Goal: Task Accomplishment & Management: Manage account settings

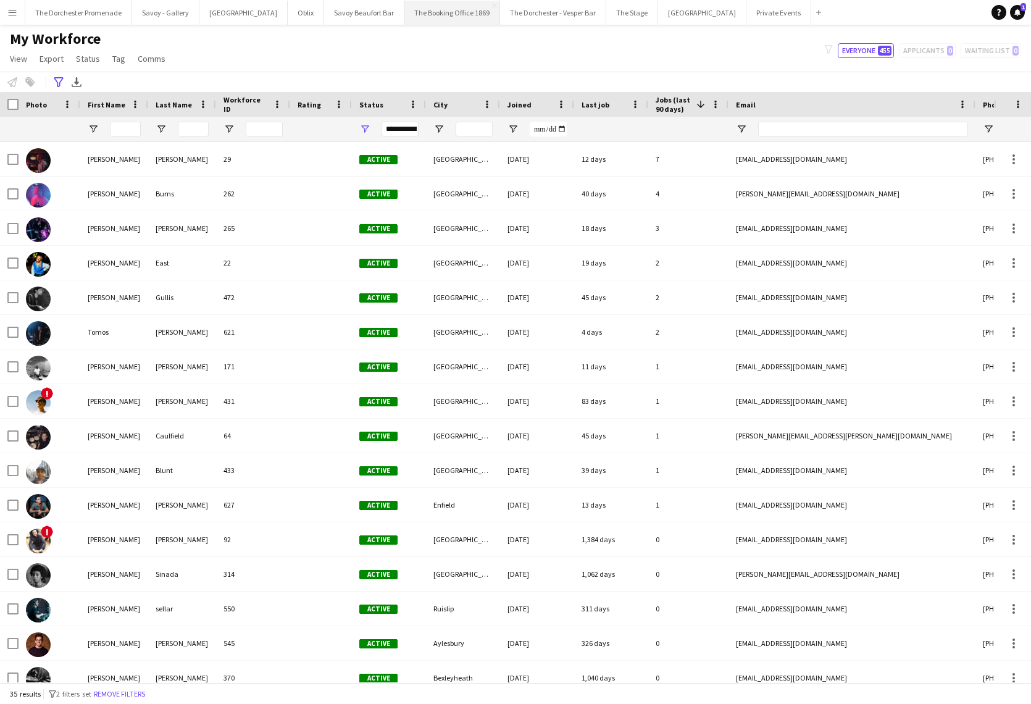
click at [429, 14] on button "The Booking Office 1869 Close" at bounding box center [453, 13] width 96 height 24
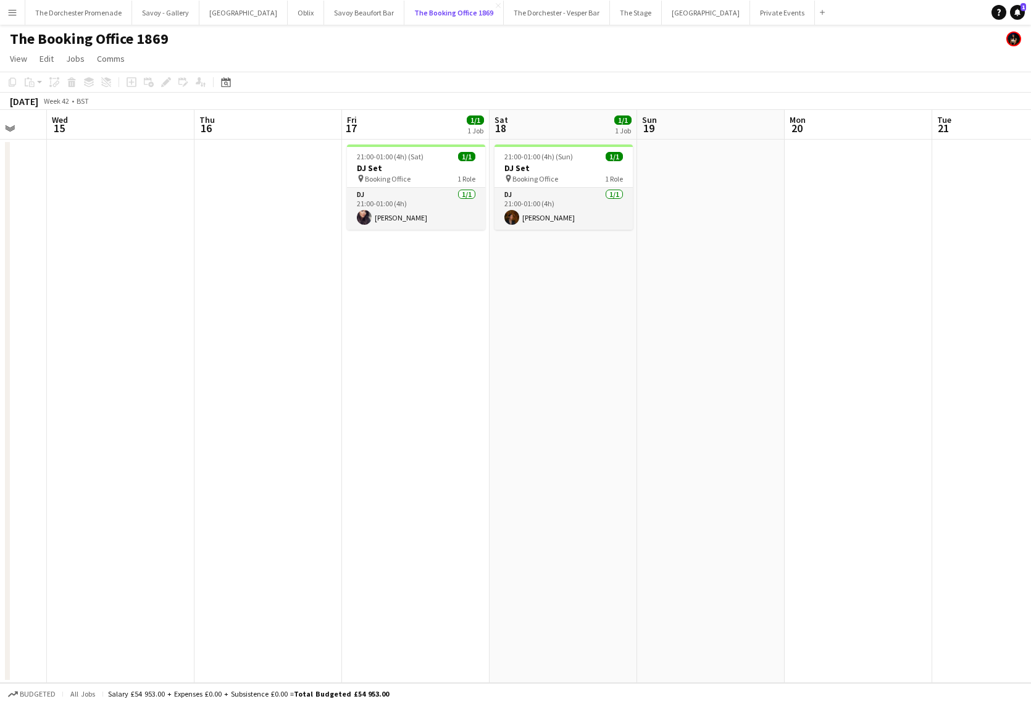
scroll to position [0, 484]
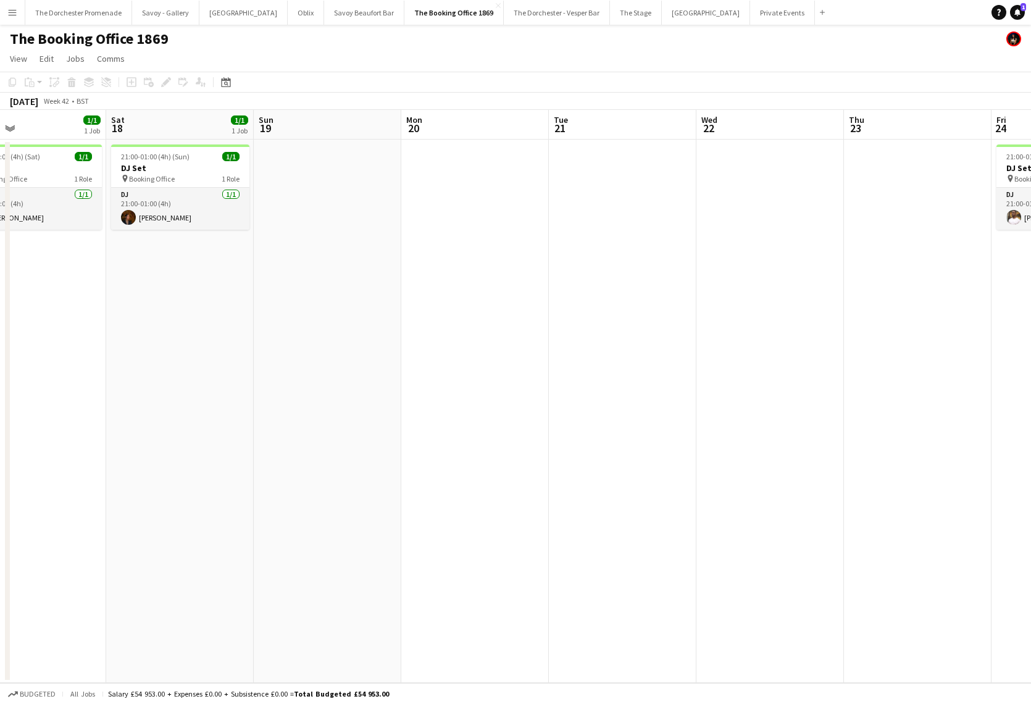
click at [10, 15] on app-icon "Menu" at bounding box center [12, 12] width 10 height 10
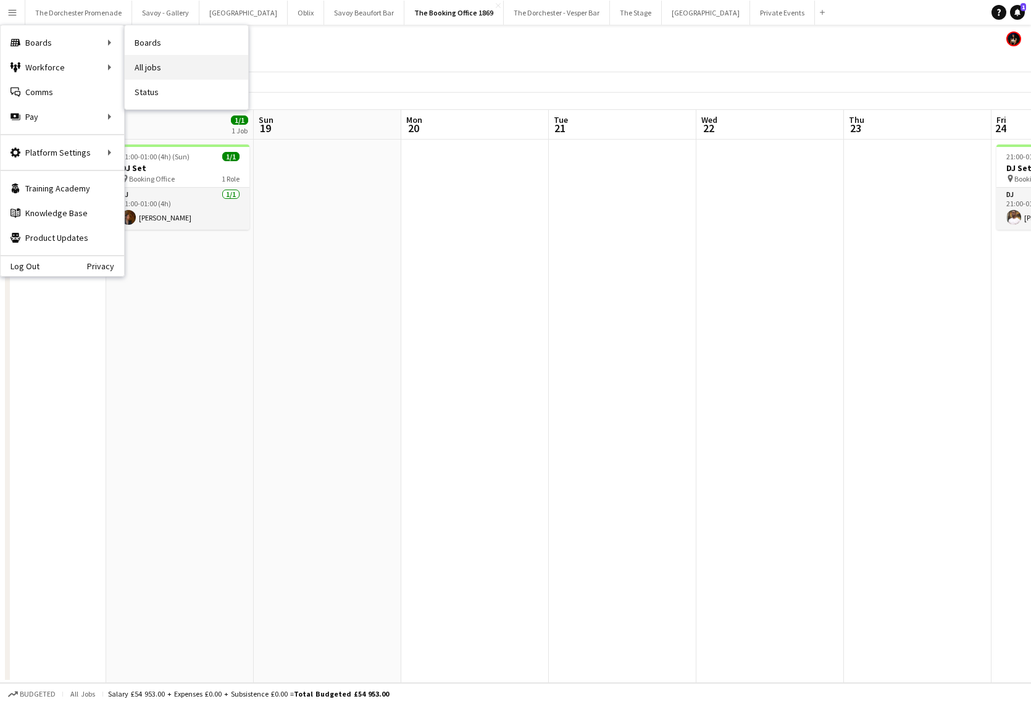
click at [174, 64] on link "All jobs" at bounding box center [187, 67] width 124 height 25
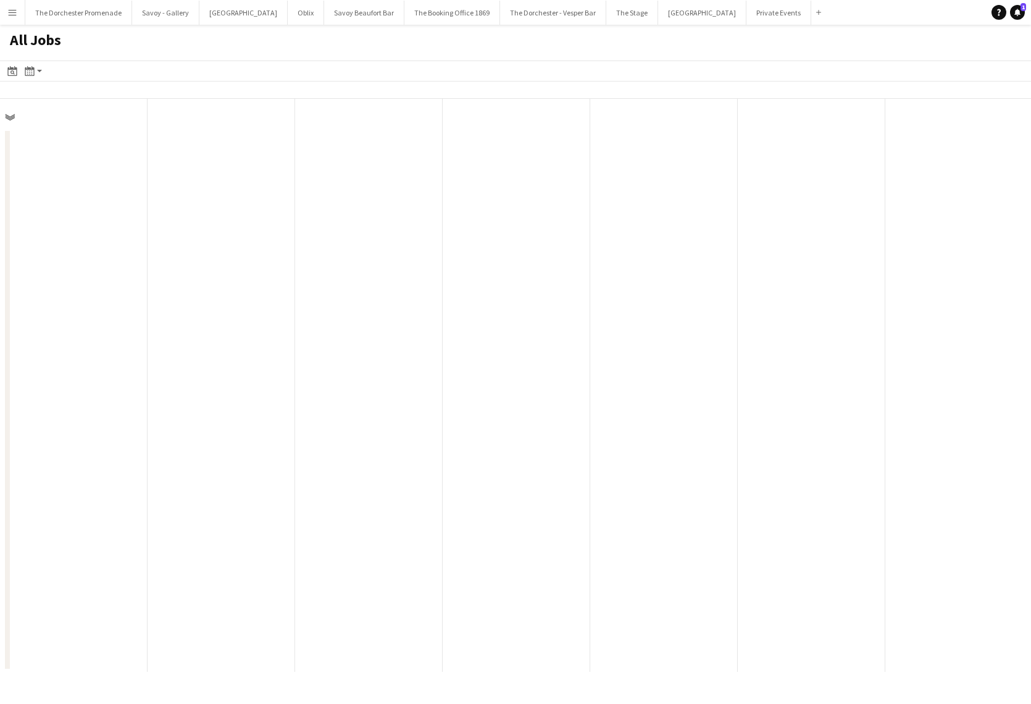
scroll to position [0, 295]
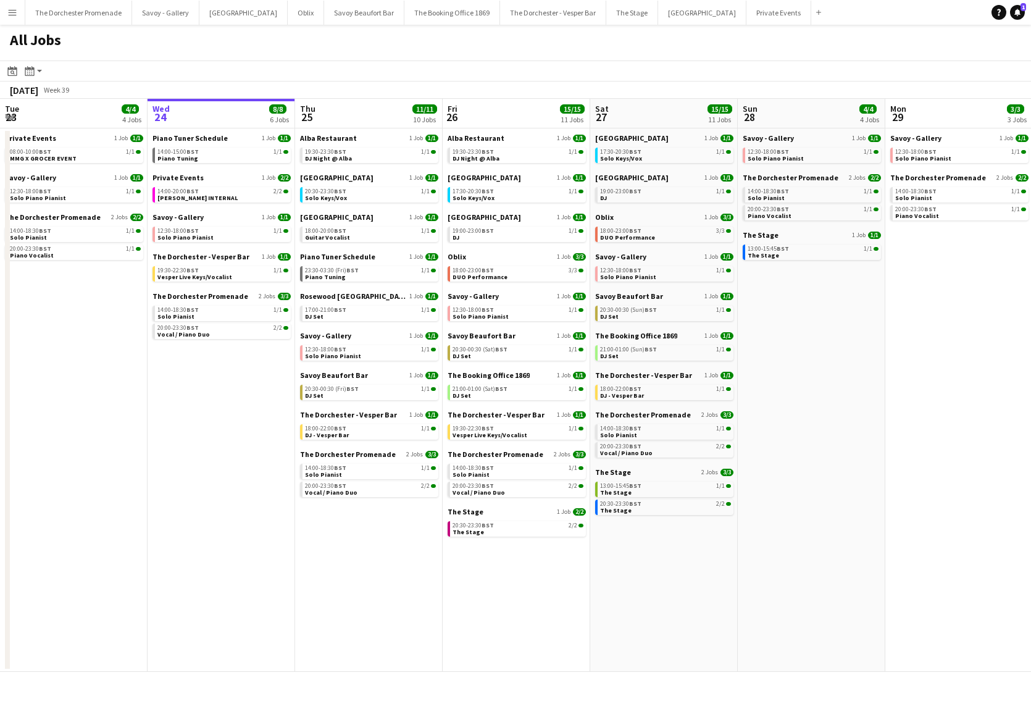
click at [14, 20] on button "Menu" at bounding box center [12, 12] width 25 height 25
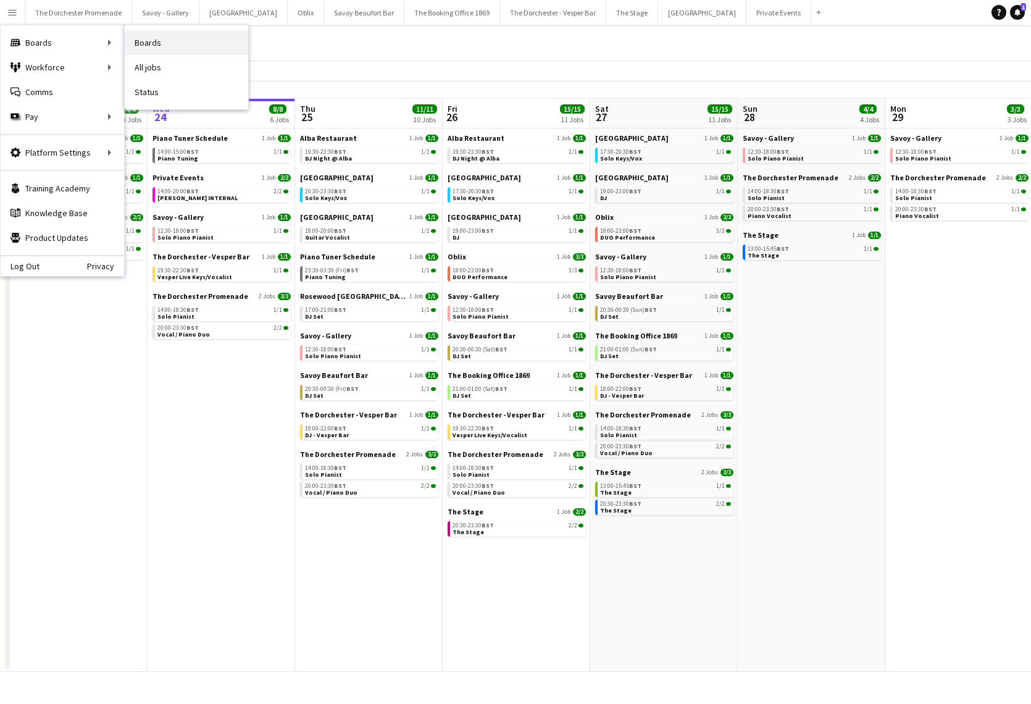
click at [186, 43] on link "Boards" at bounding box center [187, 42] width 124 height 25
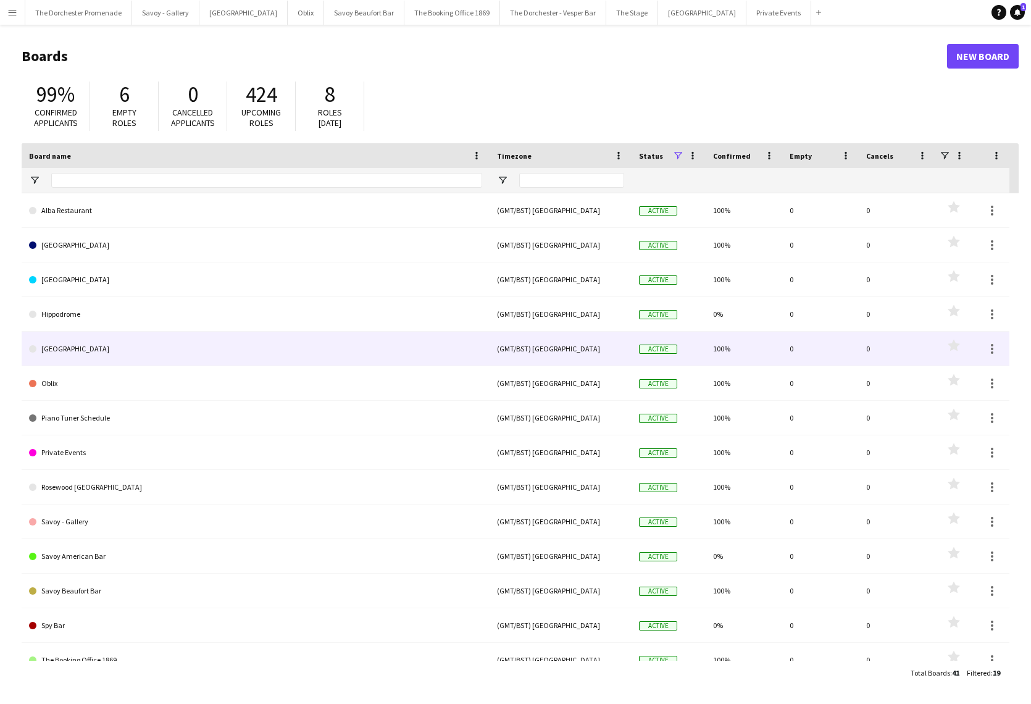
click at [190, 348] on link "[GEOGRAPHIC_DATA]" at bounding box center [255, 349] width 453 height 35
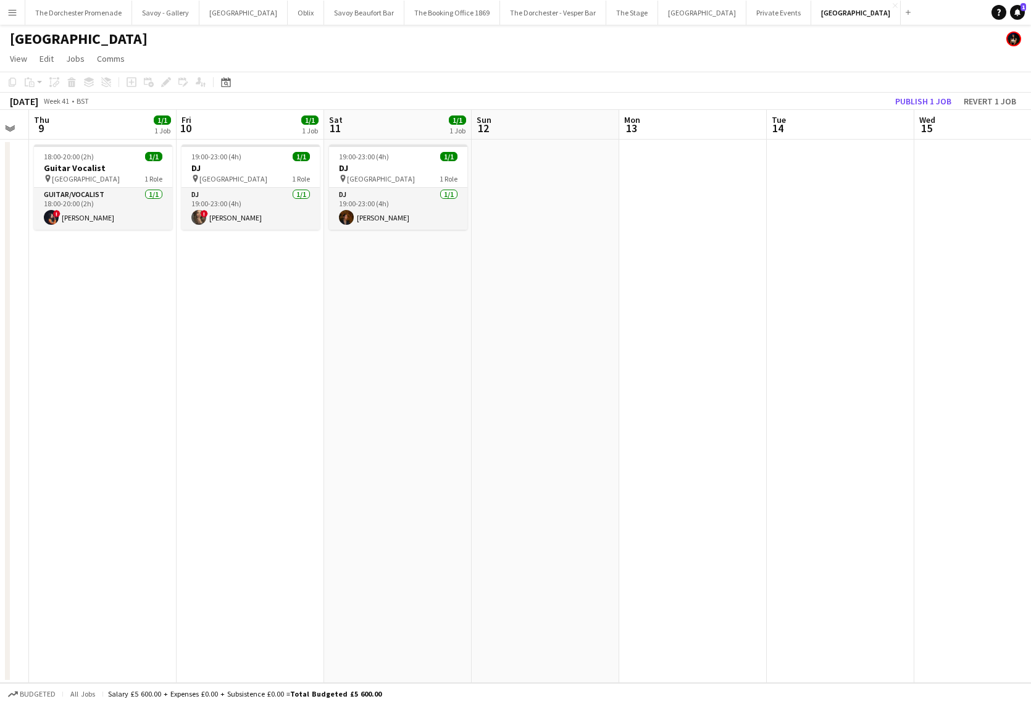
scroll to position [0, 431]
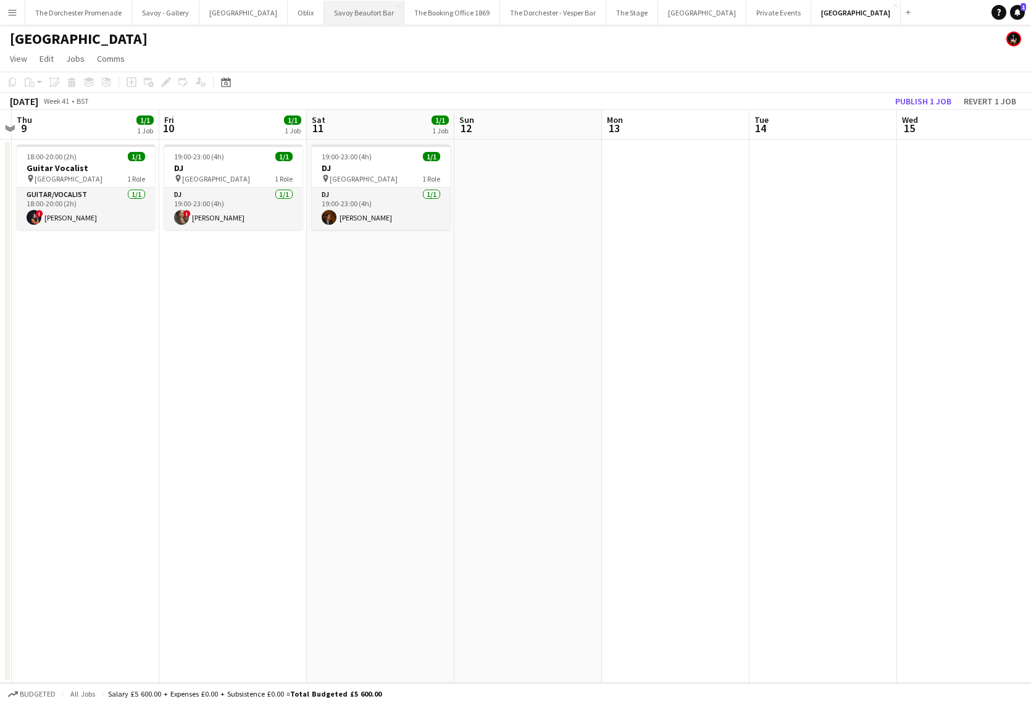
click at [331, 17] on button "Savoy Beaufort Bar Close" at bounding box center [364, 13] width 80 height 24
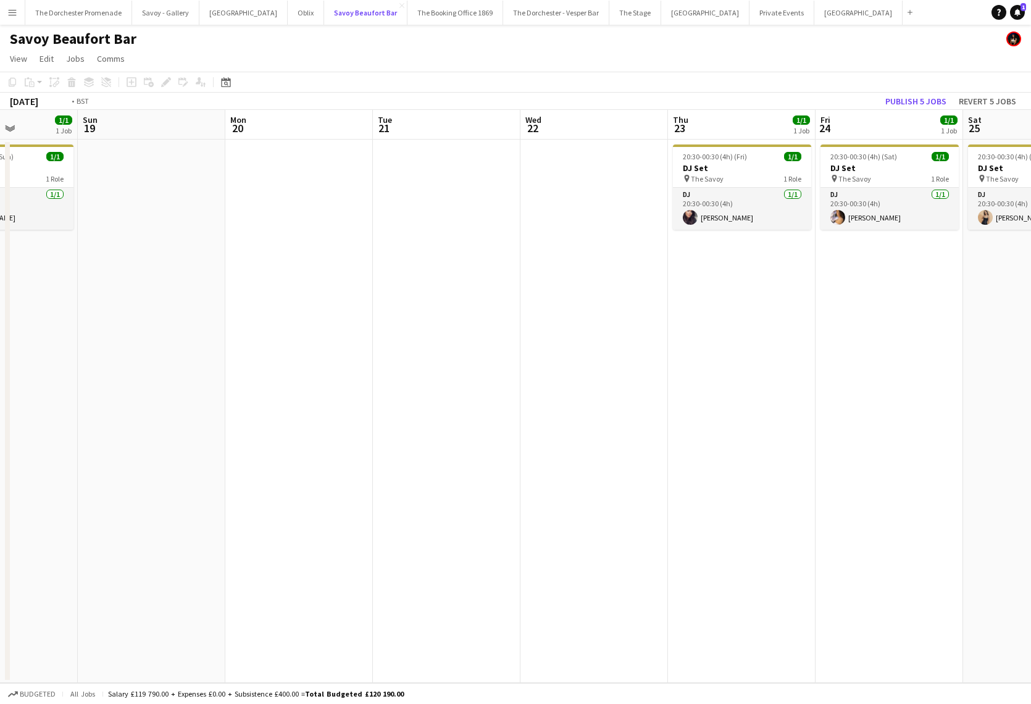
scroll to position [0, 383]
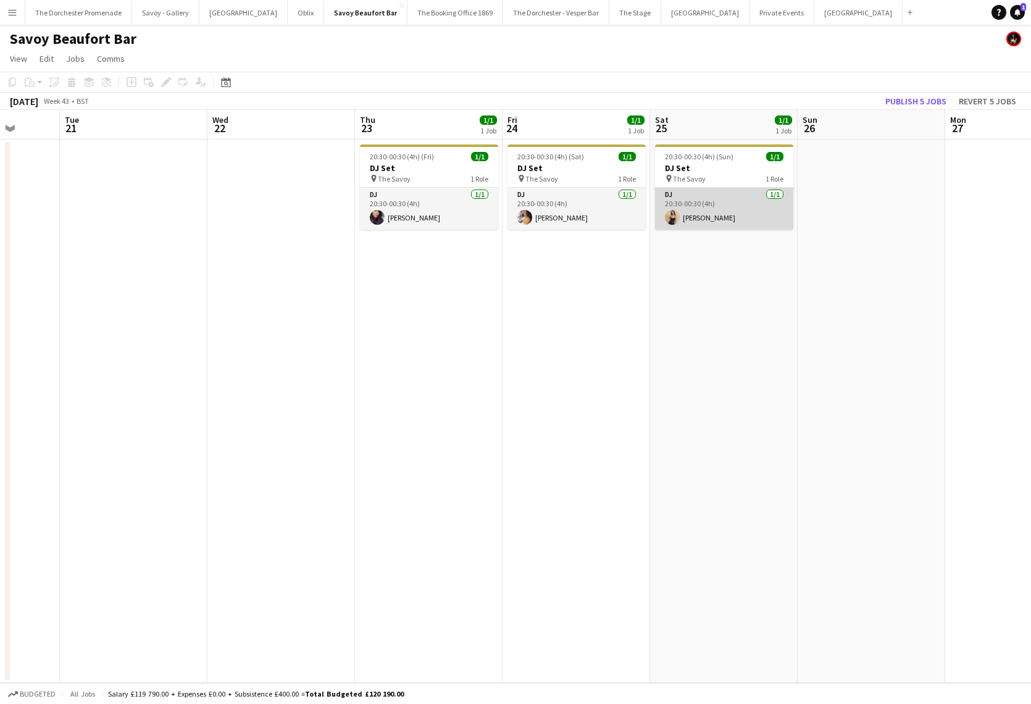
click at [713, 196] on app-card-role "DJ [DATE] 20:30-00:30 (4h) [PERSON_NAME]" at bounding box center [724, 209] width 138 height 42
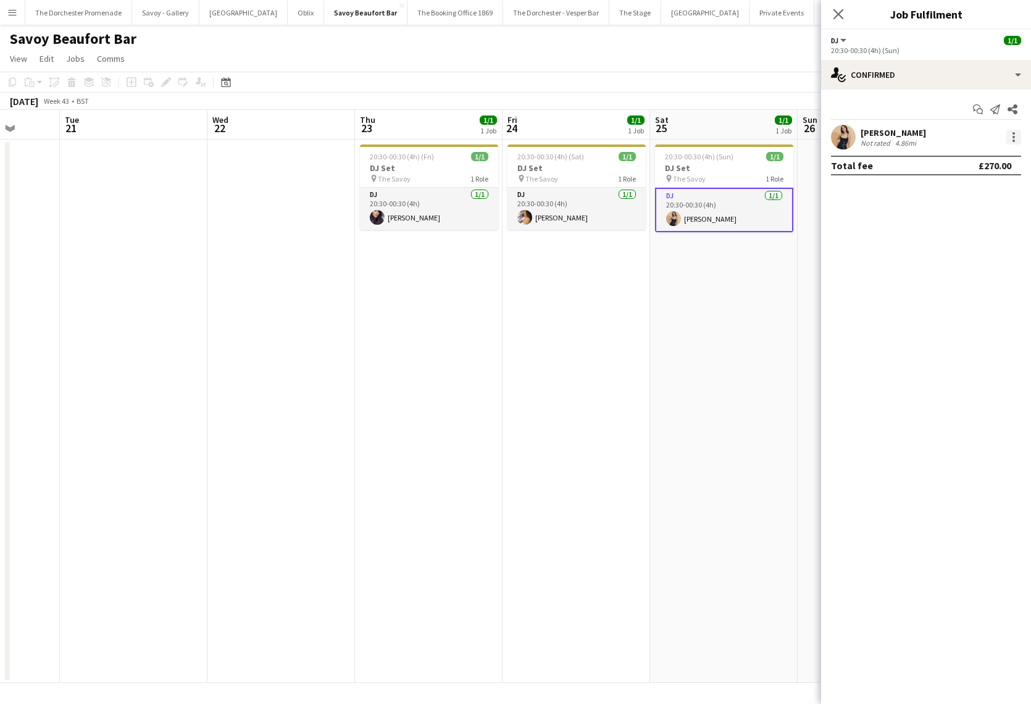
click at [1012, 138] on div at bounding box center [1014, 137] width 15 height 15
click at [1005, 277] on span "Remove" at bounding box center [973, 278] width 77 height 11
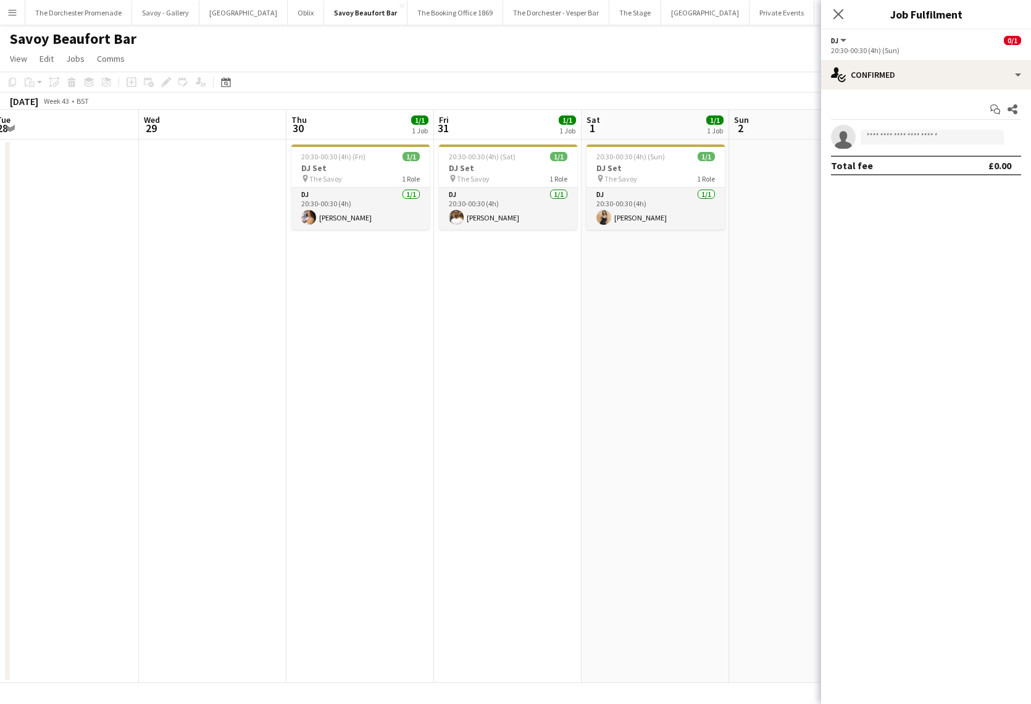
scroll to position [0, 464]
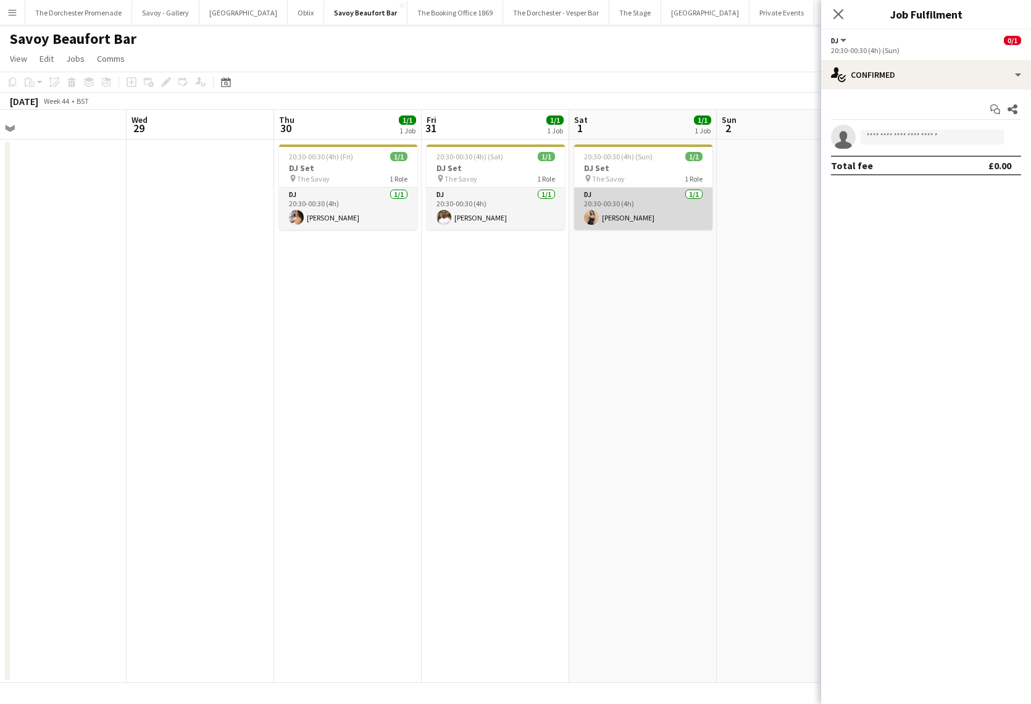
click at [643, 210] on app-card-role "DJ [DATE] 20:30-00:30 (4h) [PERSON_NAME]" at bounding box center [643, 209] width 138 height 42
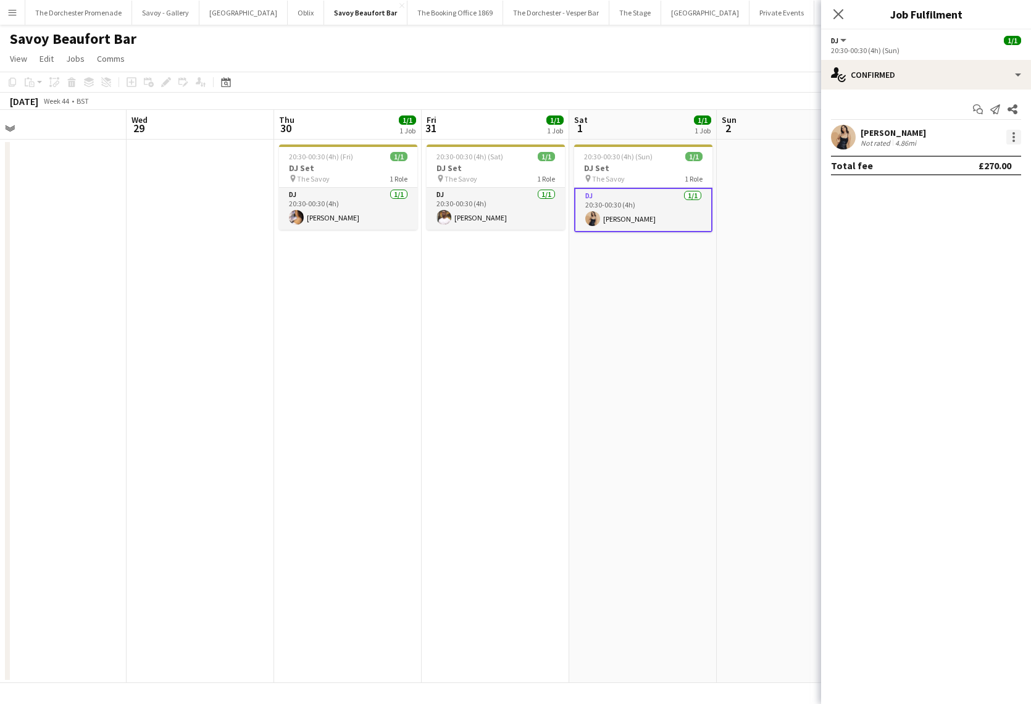
click at [1014, 130] on div at bounding box center [1014, 137] width 15 height 15
click at [987, 267] on button "Remove" at bounding box center [973, 279] width 96 height 30
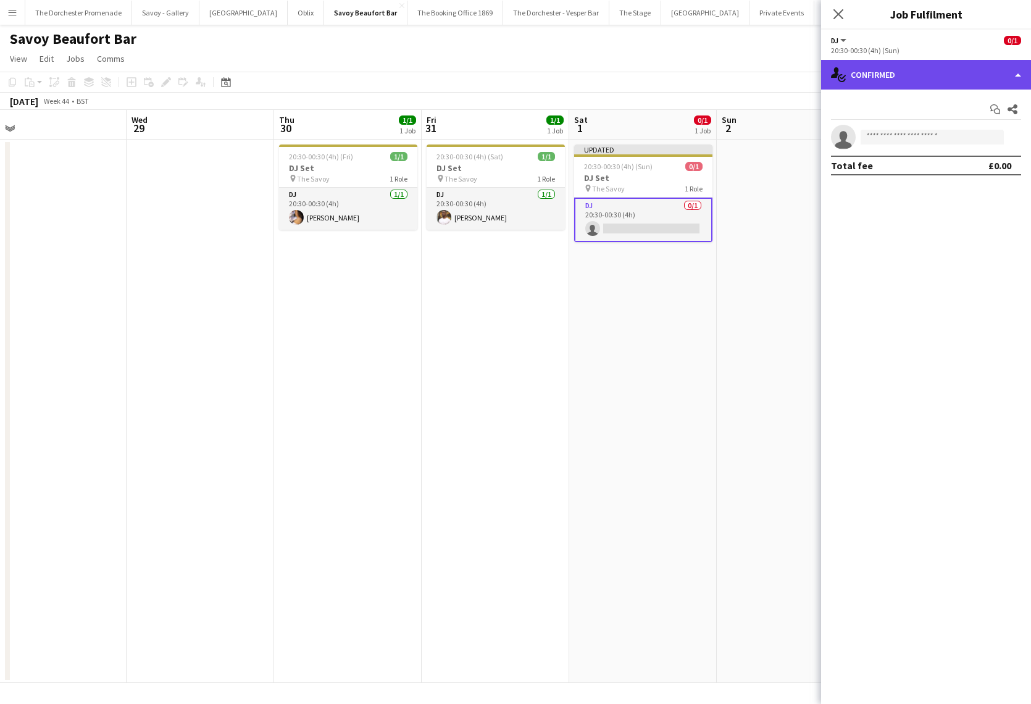
click at [909, 77] on div "single-neutral-actions-check-2 Confirmed" at bounding box center [926, 75] width 210 height 30
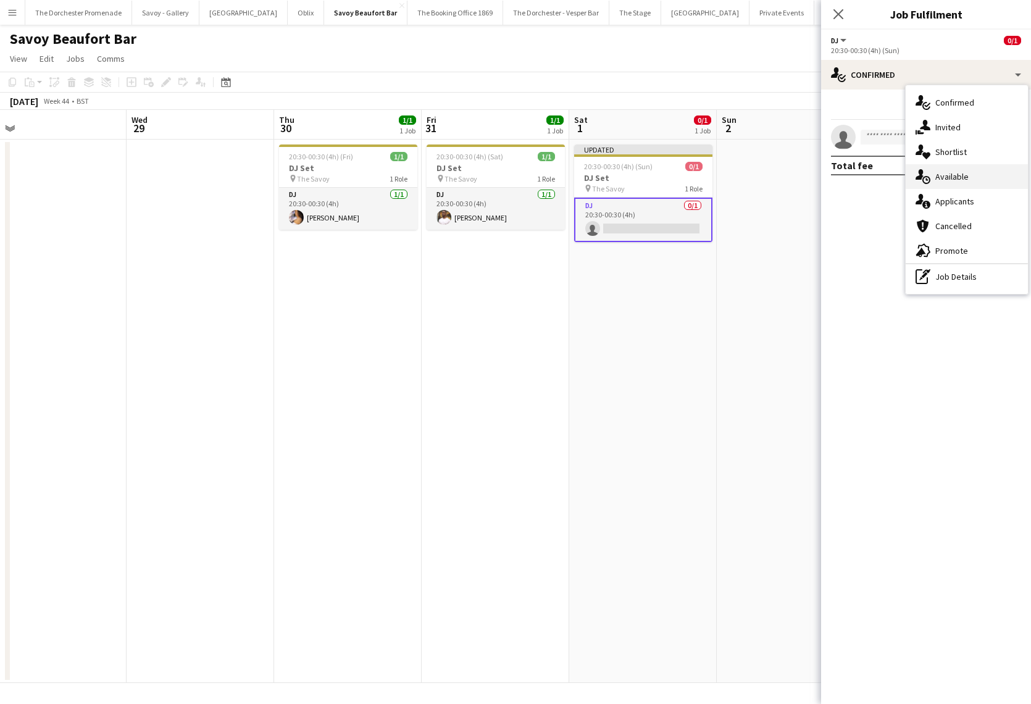
click at [958, 177] on span "Available" at bounding box center [952, 176] width 33 height 11
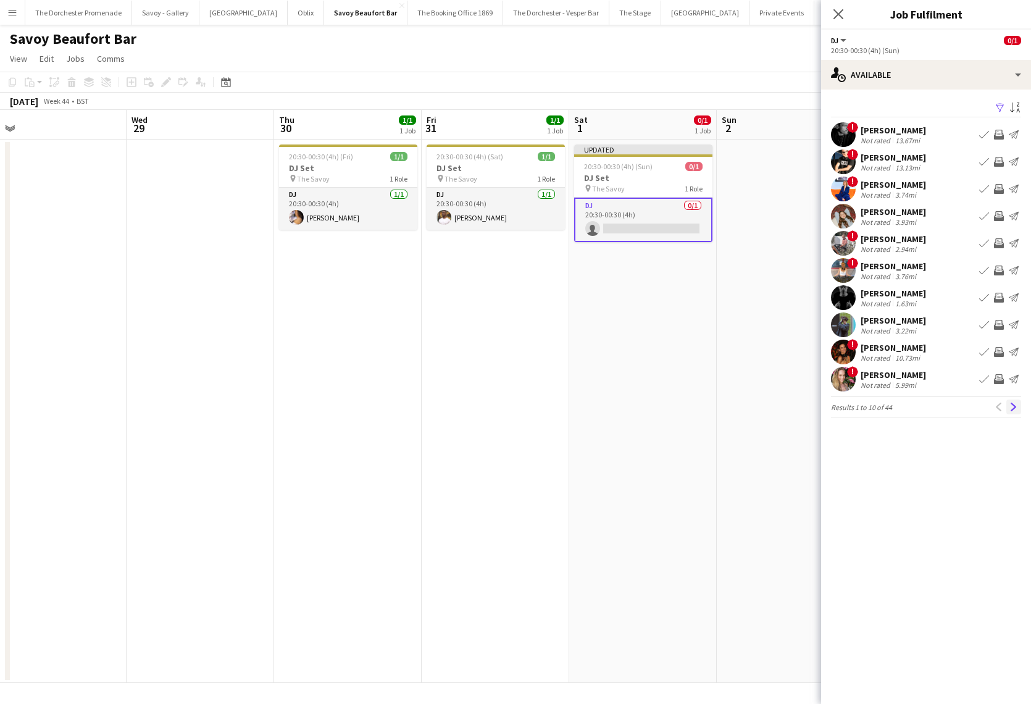
click at [1014, 407] on app-icon "Next" at bounding box center [1014, 407] width 9 height 9
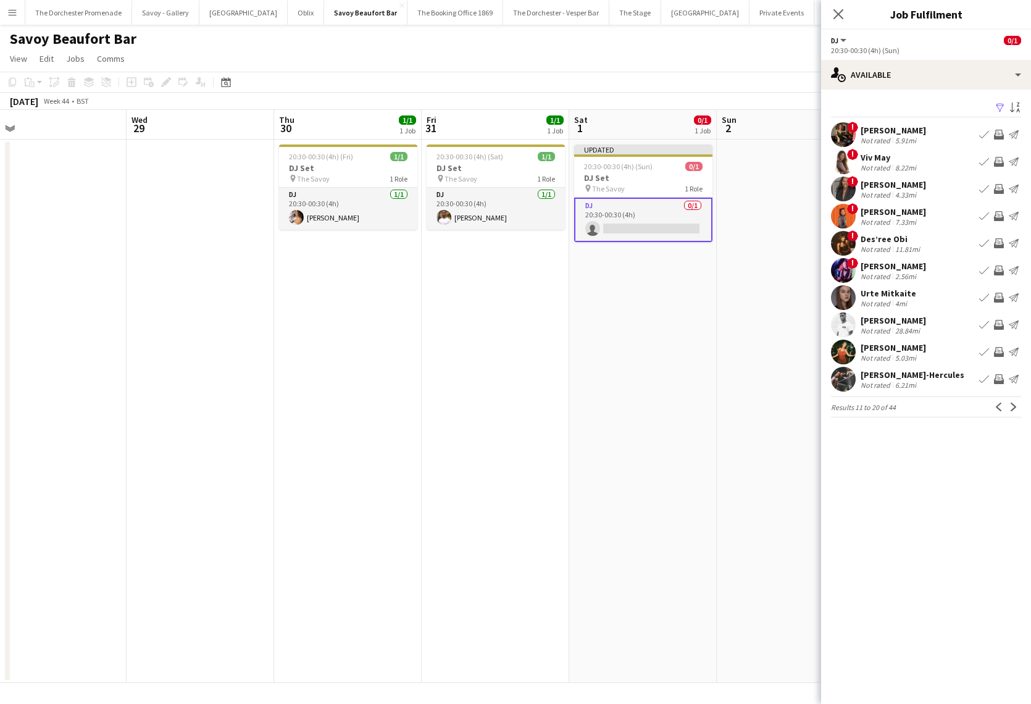
click at [1014, 407] on app-icon "Next" at bounding box center [1014, 407] width 9 height 9
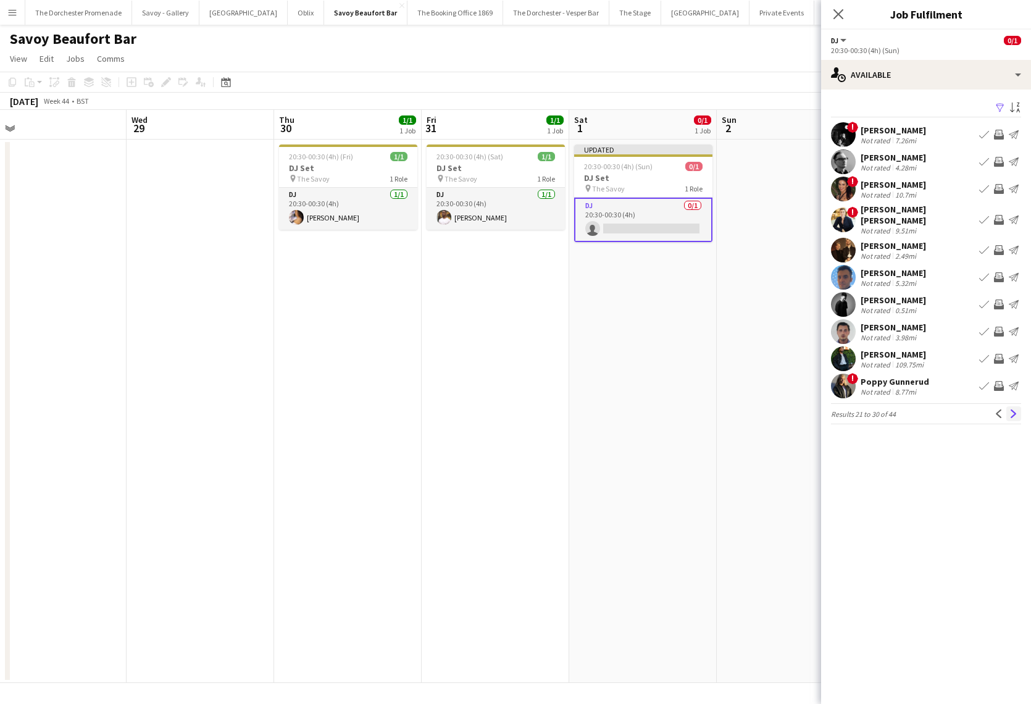
click at [1015, 410] on app-icon "Next" at bounding box center [1014, 414] width 9 height 9
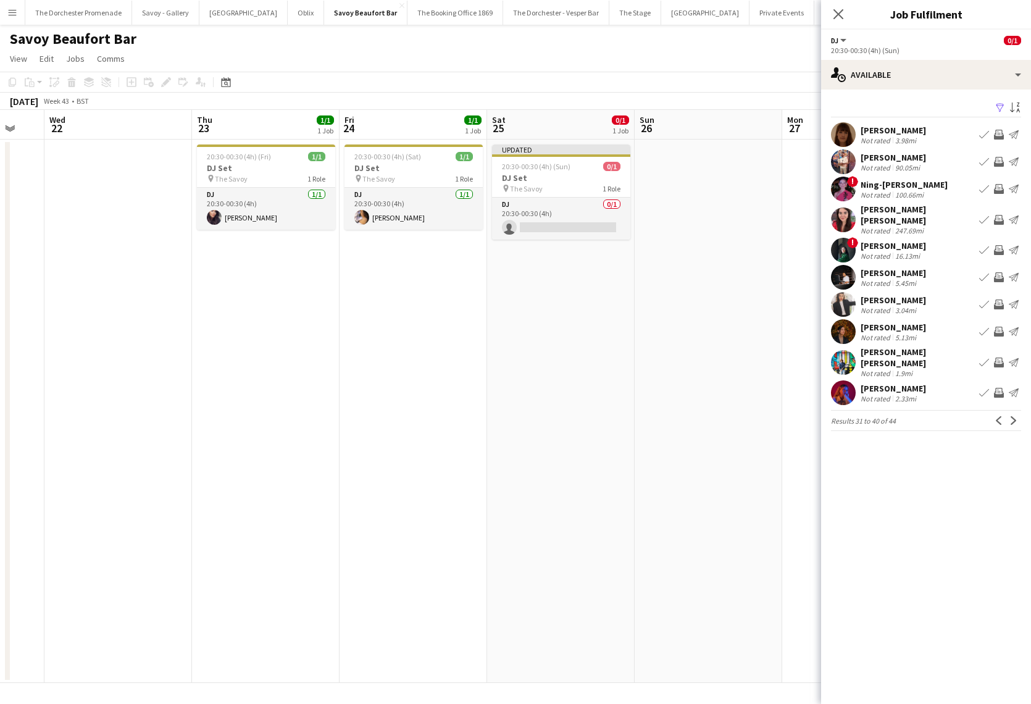
scroll to position [0, 407]
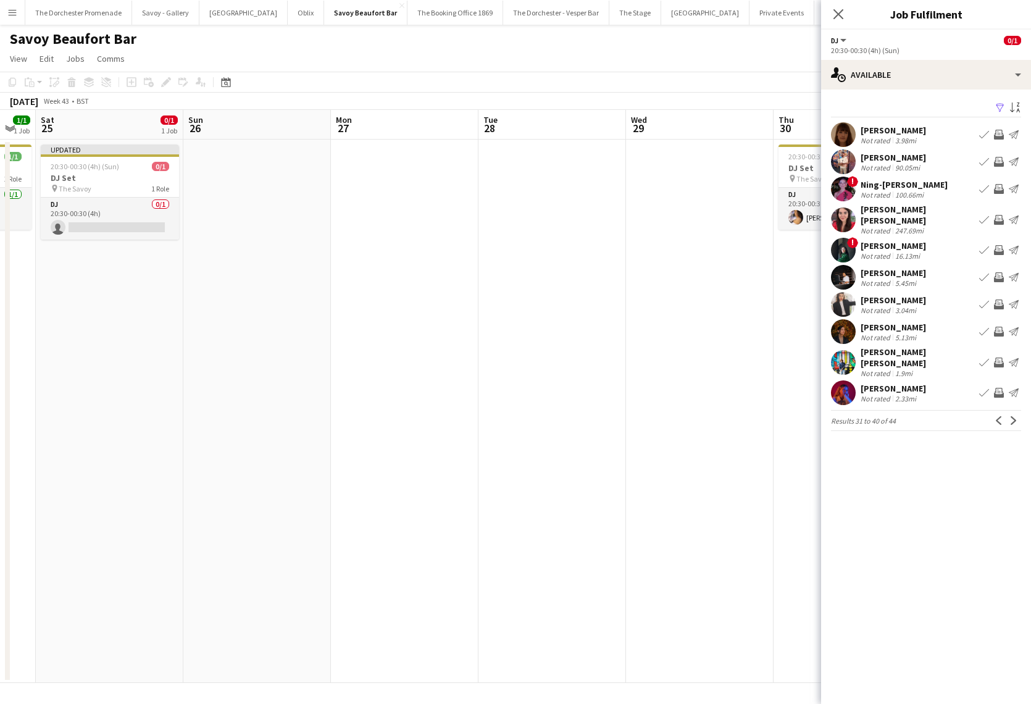
click at [545, 345] on app-date-cell at bounding box center [553, 412] width 148 height 544
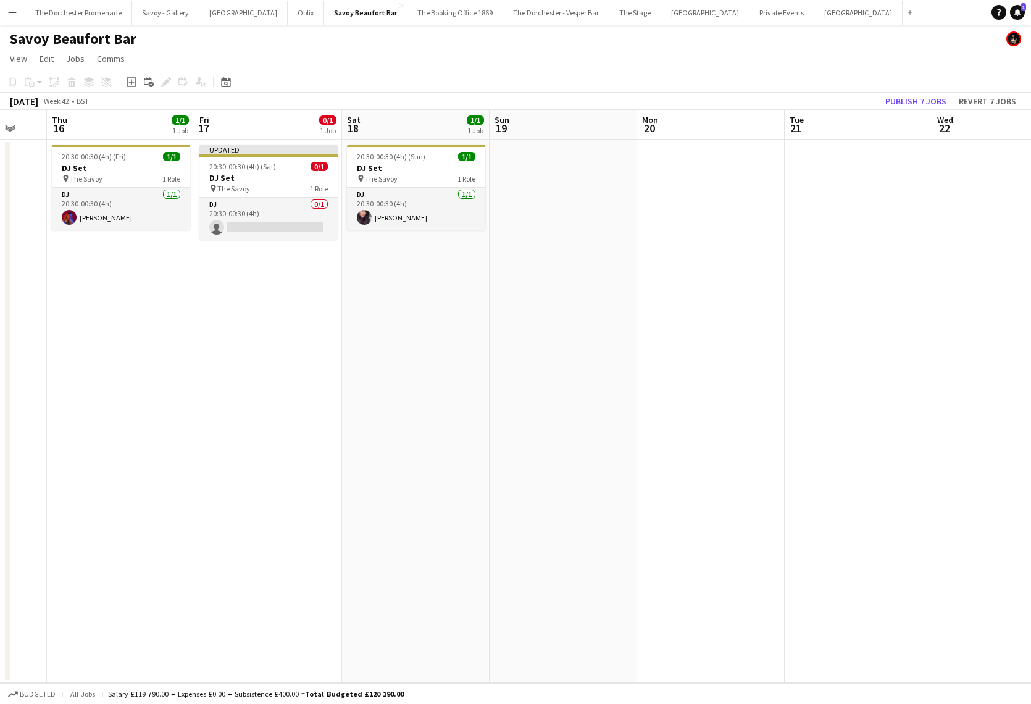
scroll to position [0, 395]
click at [9, 12] on app-icon "Menu" at bounding box center [12, 12] width 10 height 10
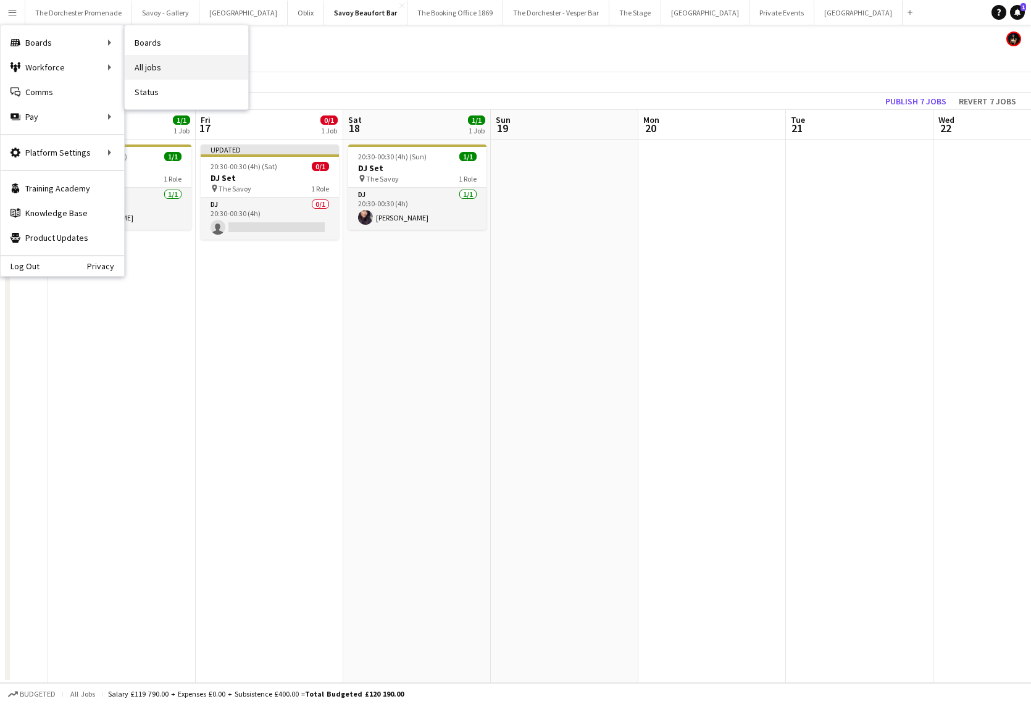
click at [153, 65] on link "All jobs" at bounding box center [187, 67] width 124 height 25
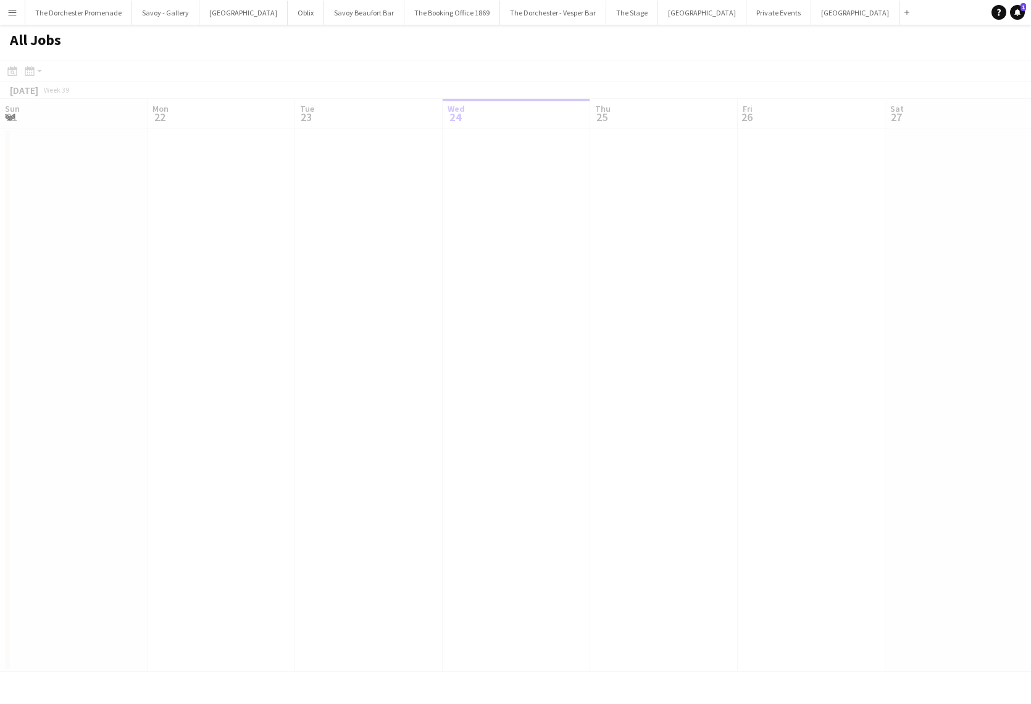
scroll to position [0, 295]
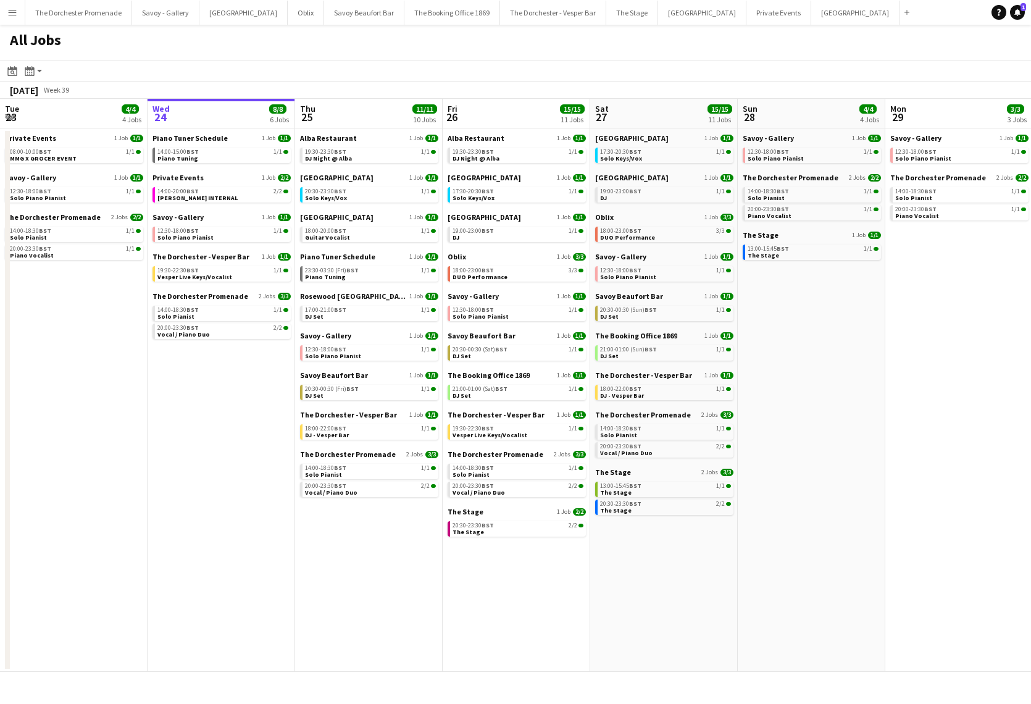
click at [14, 14] on app-icon "Menu" at bounding box center [12, 12] width 10 height 10
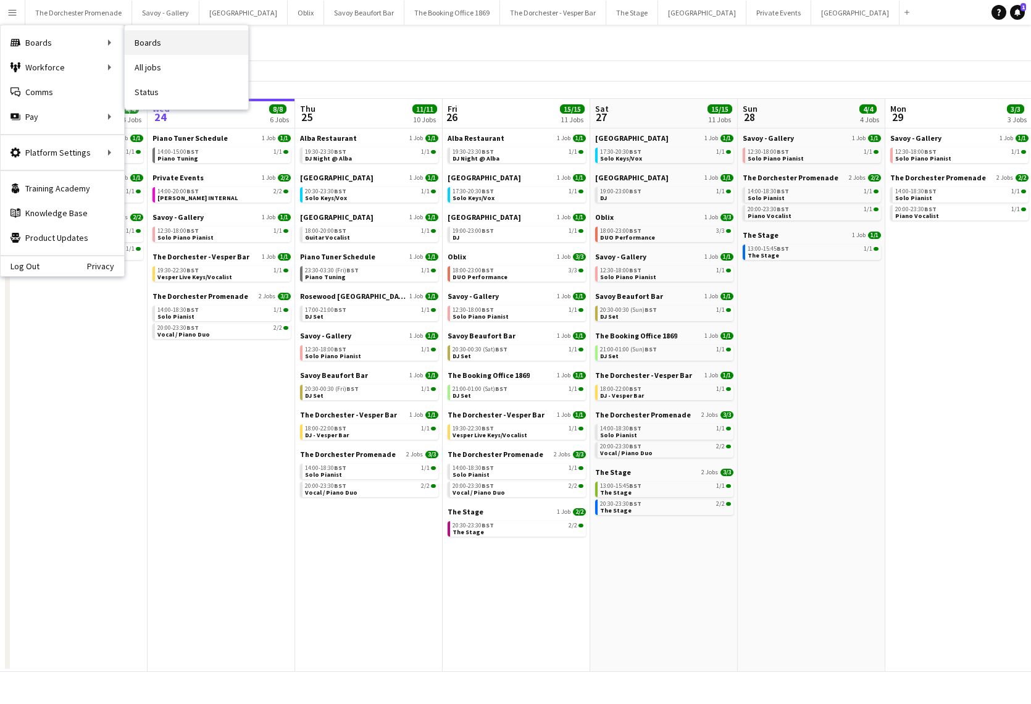
click at [179, 49] on link "Boards" at bounding box center [187, 42] width 124 height 25
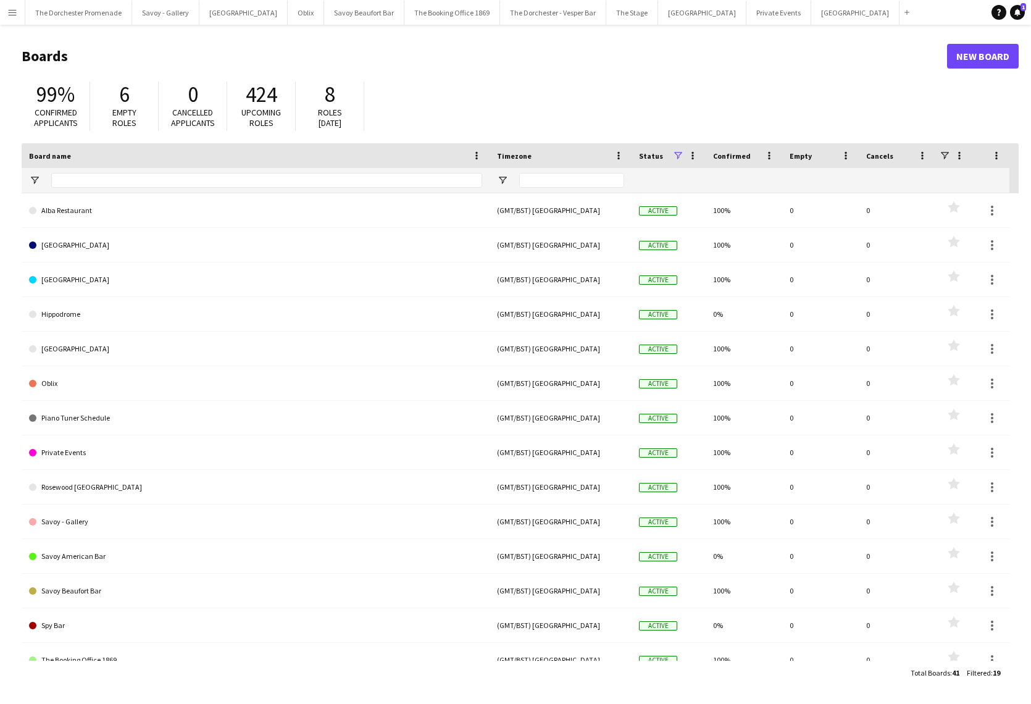
click at [20, 17] on button "Menu" at bounding box center [12, 12] width 25 height 25
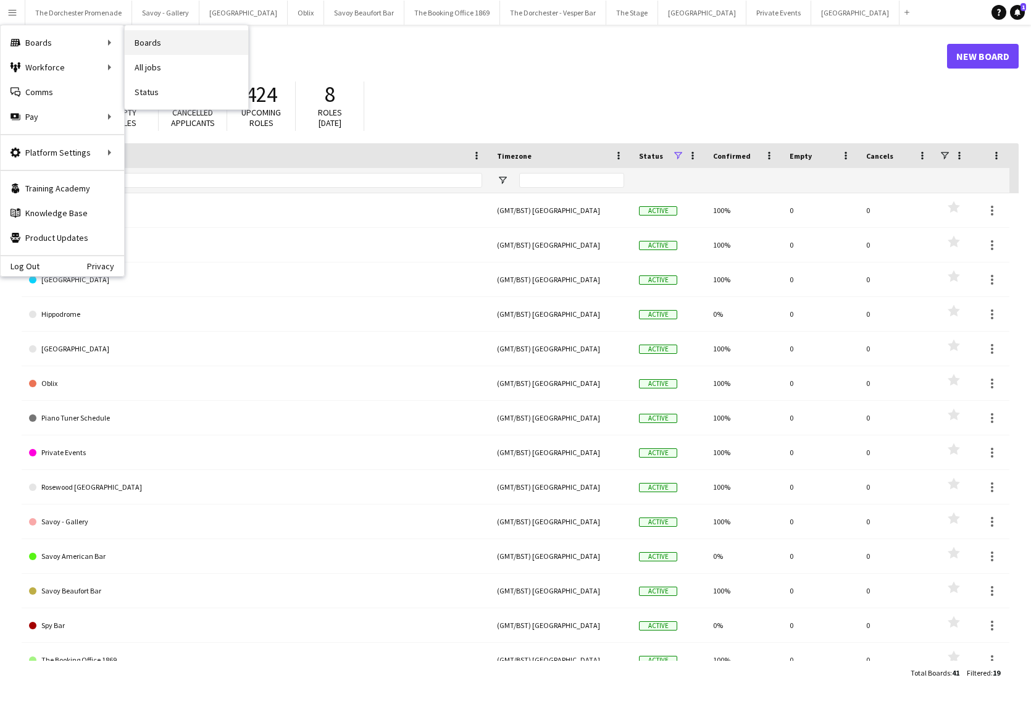
click at [177, 50] on link "Boards" at bounding box center [187, 42] width 124 height 25
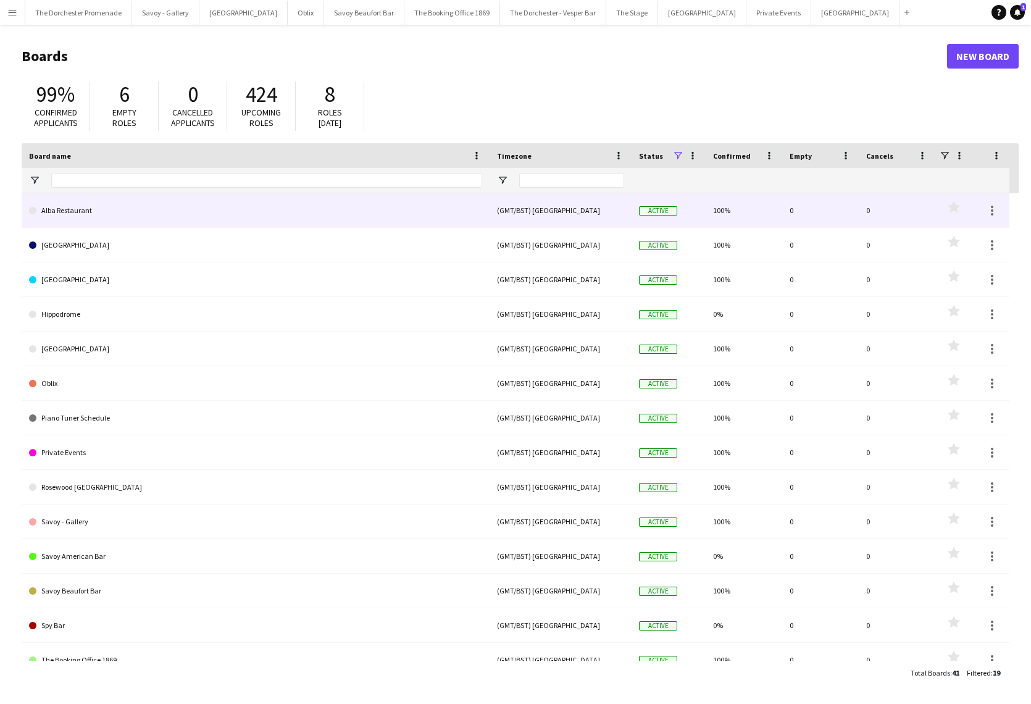
click at [168, 212] on link "Alba Restaurant" at bounding box center [255, 210] width 453 height 35
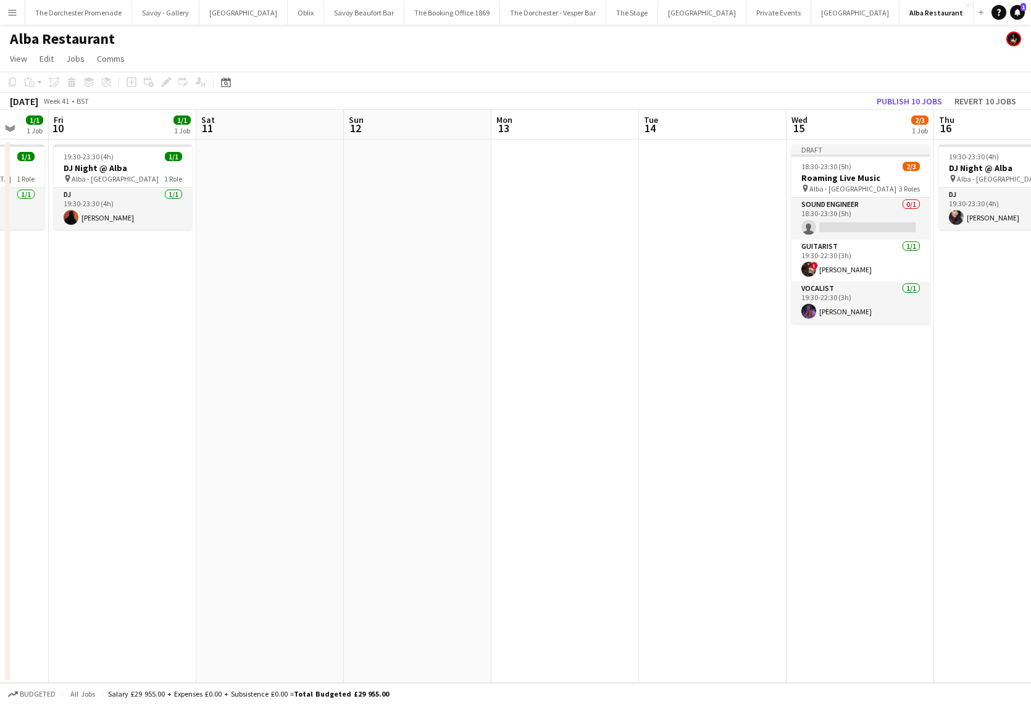
scroll to position [0, 439]
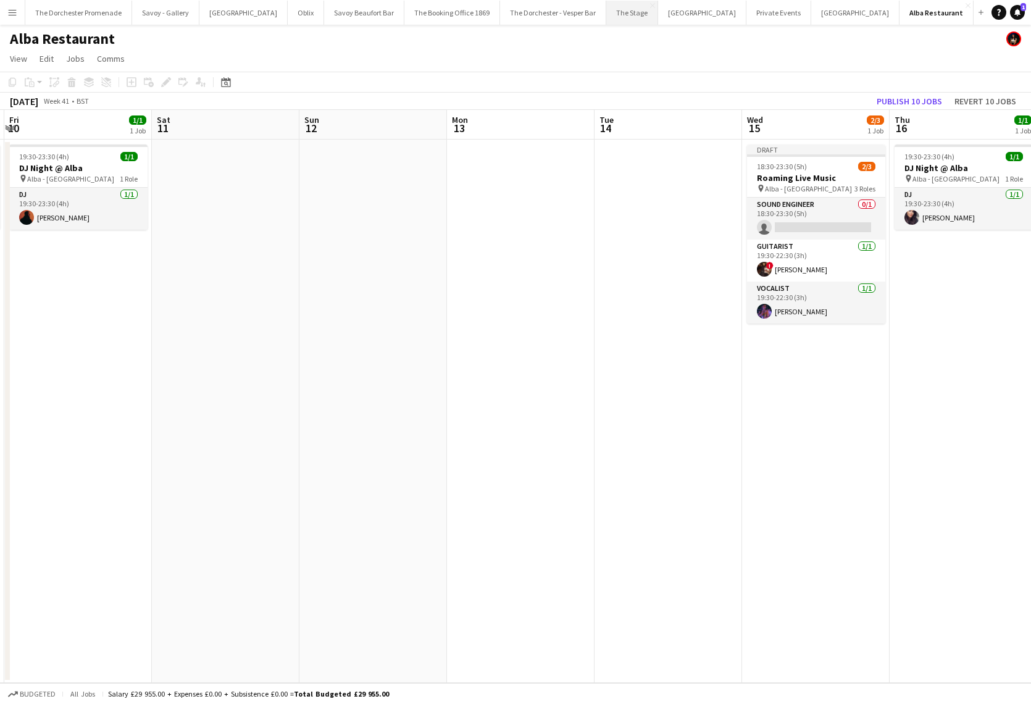
click at [607, 19] on button "The Stage Close" at bounding box center [633, 13] width 52 height 24
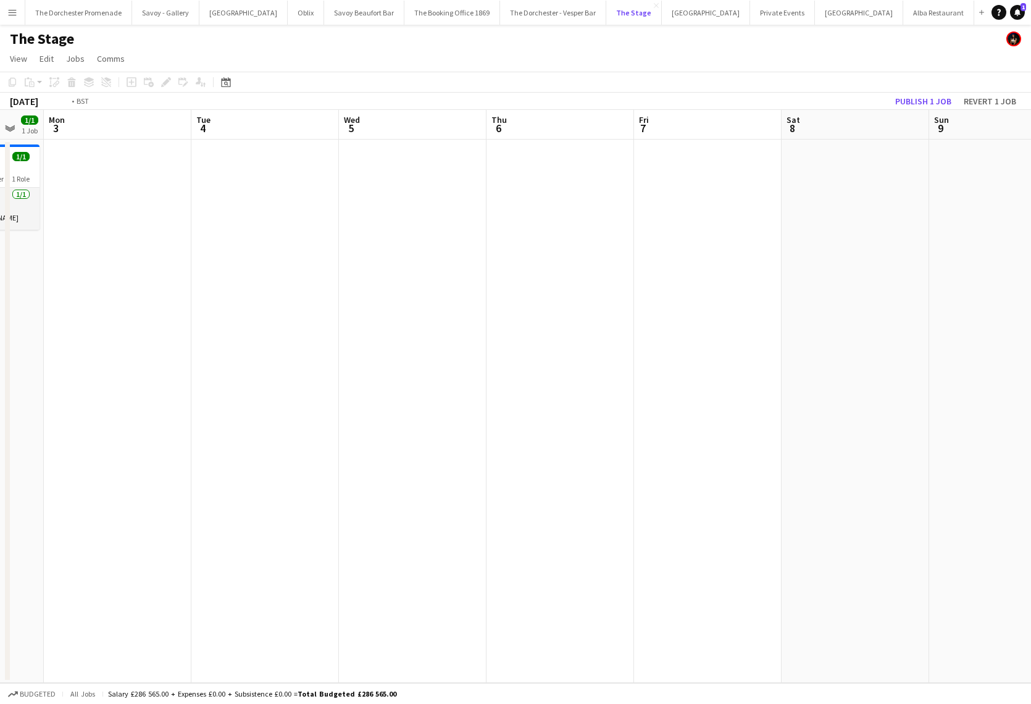
scroll to position [0, 490]
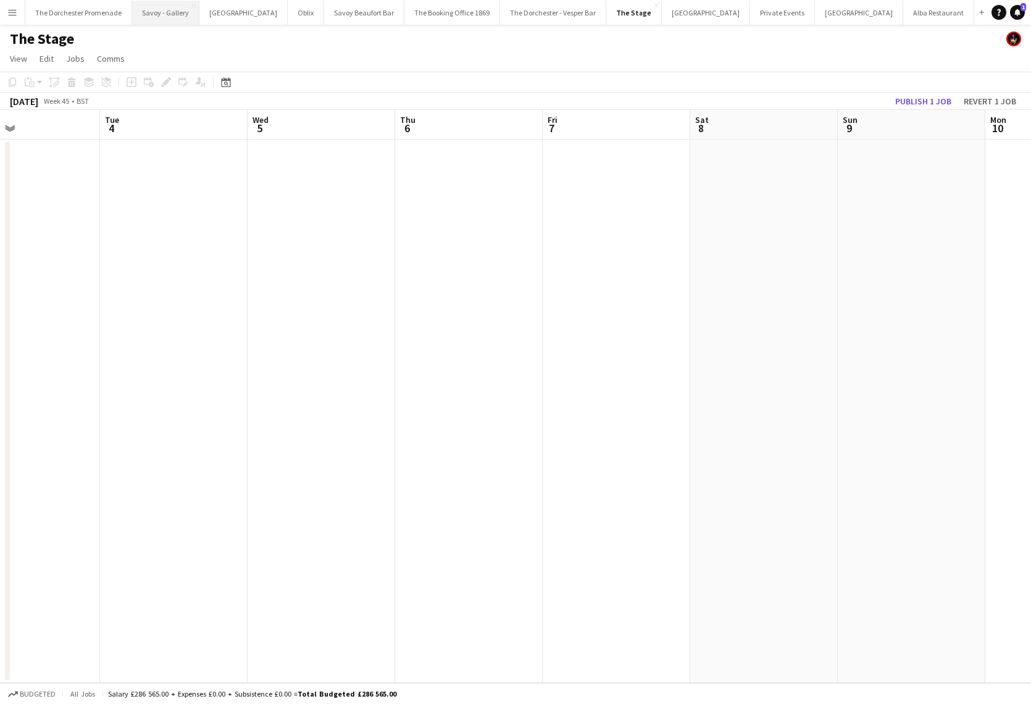
click at [166, 9] on button "Savoy - Gallery Close" at bounding box center [165, 13] width 67 height 24
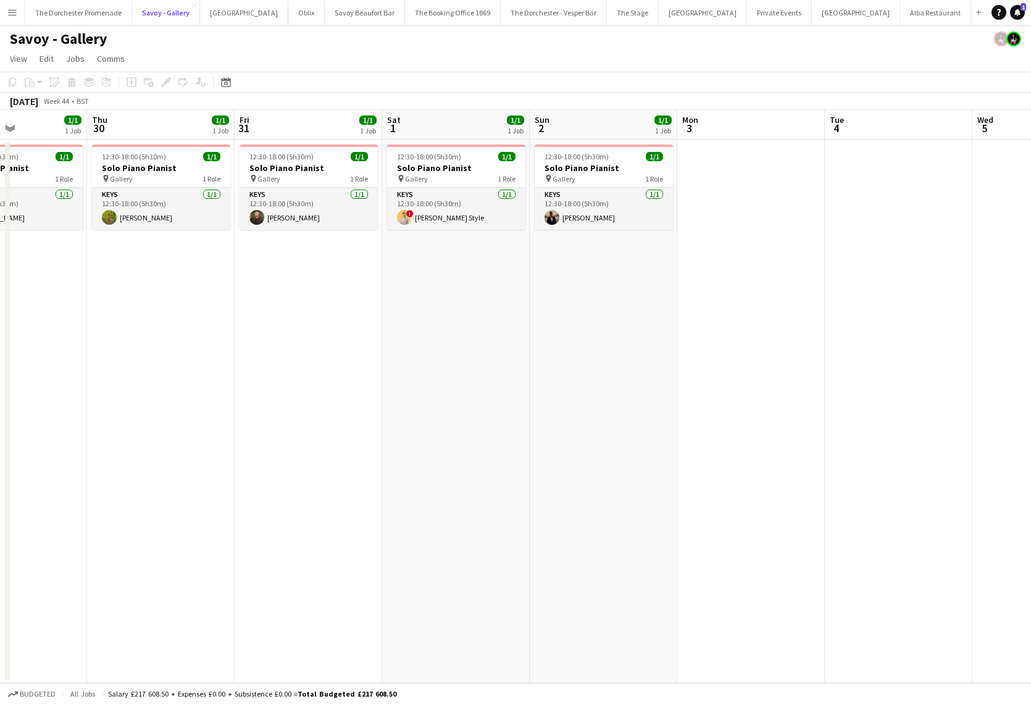
scroll to position [0, 381]
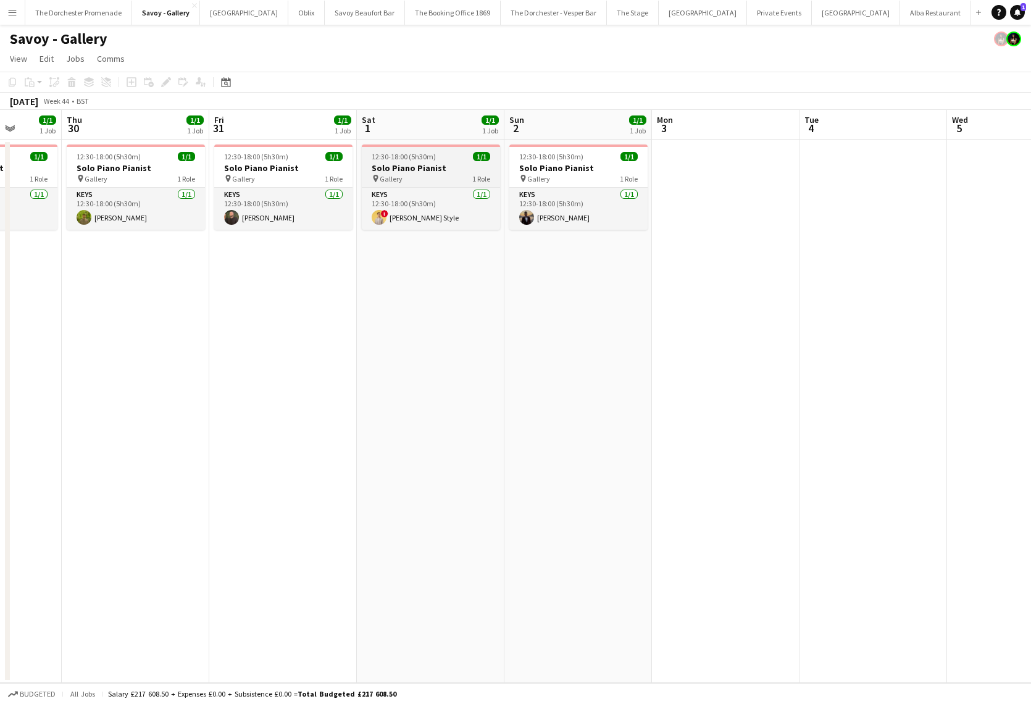
click at [427, 168] on h3 "Solo Piano Pianist" at bounding box center [431, 167] width 138 height 11
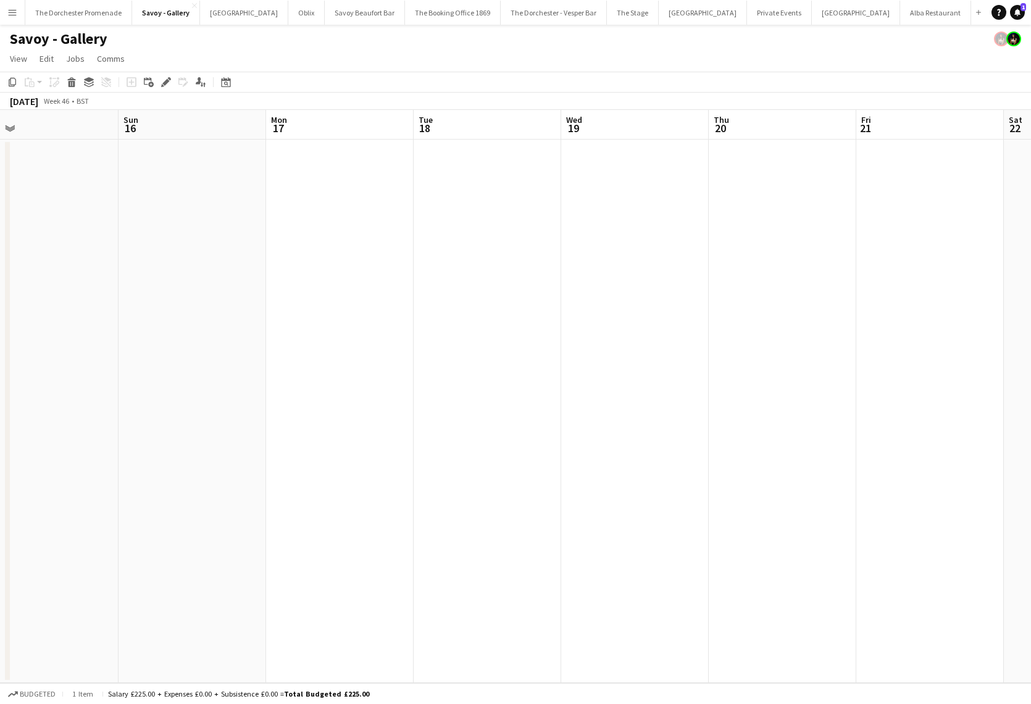
scroll to position [0, 468]
click at [445, 164] on app-date-cell at bounding box center [492, 412] width 148 height 544
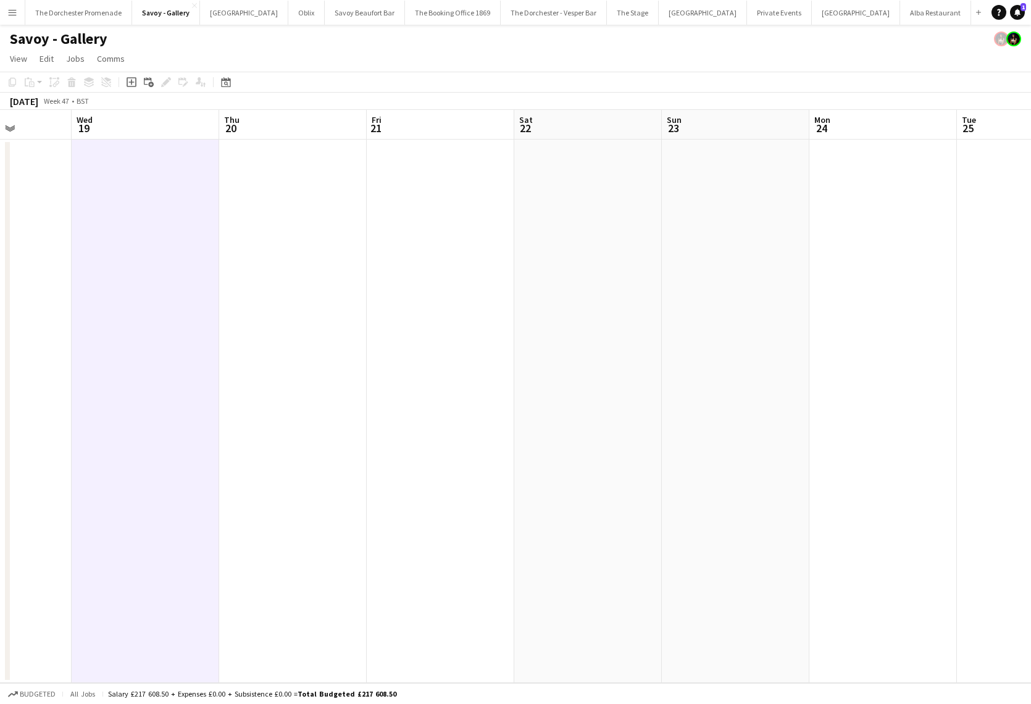
scroll to position [0, 445]
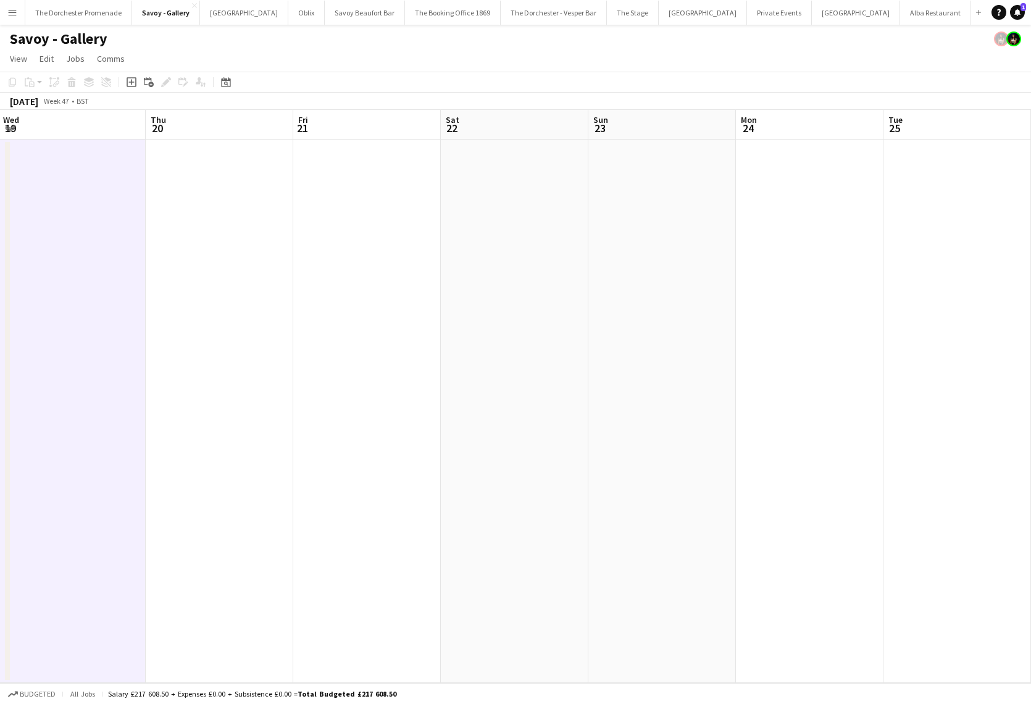
click at [230, 177] on app-date-cell at bounding box center [220, 412] width 148 height 544
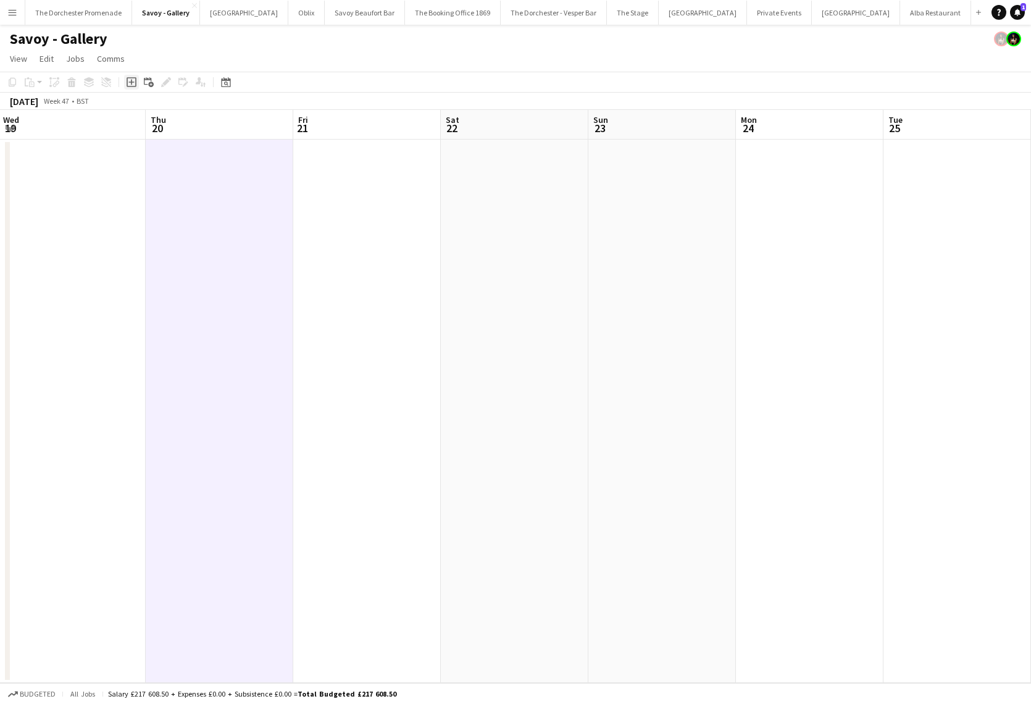
click at [129, 80] on icon "Add job" at bounding box center [132, 82] width 10 height 10
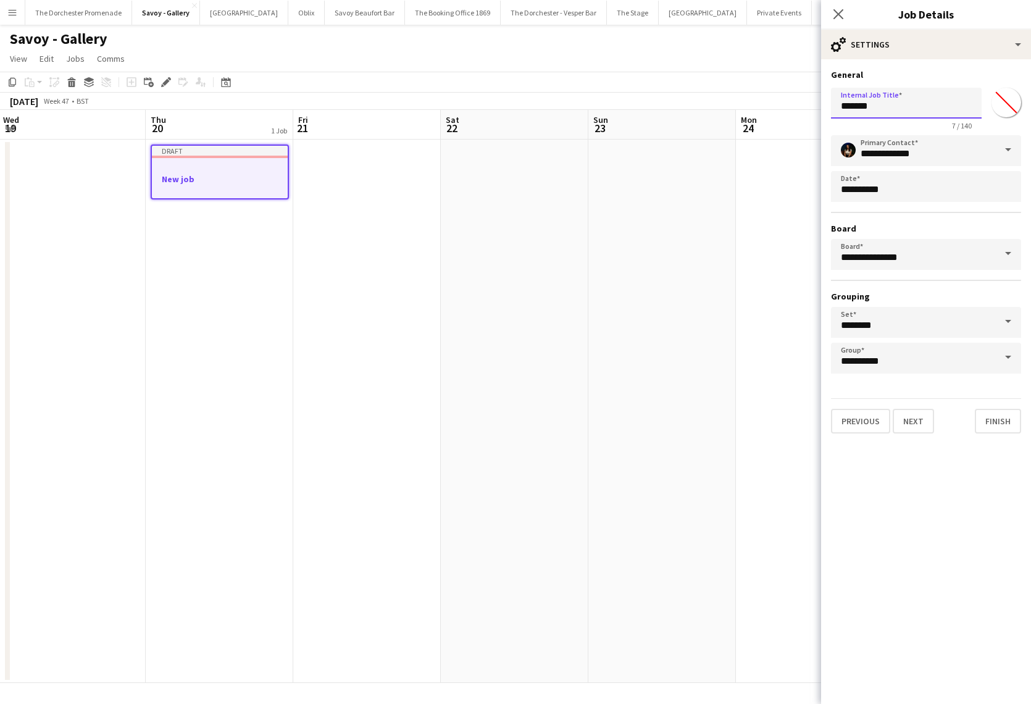
click at [867, 112] on input "*******" at bounding box center [906, 103] width 151 height 31
drag, startPoint x: 867, startPoint y: 112, endPoint x: 870, endPoint y: 105, distance: 7.5
click at [867, 111] on input "*******" at bounding box center [906, 103] width 151 height 31
type input "**********"
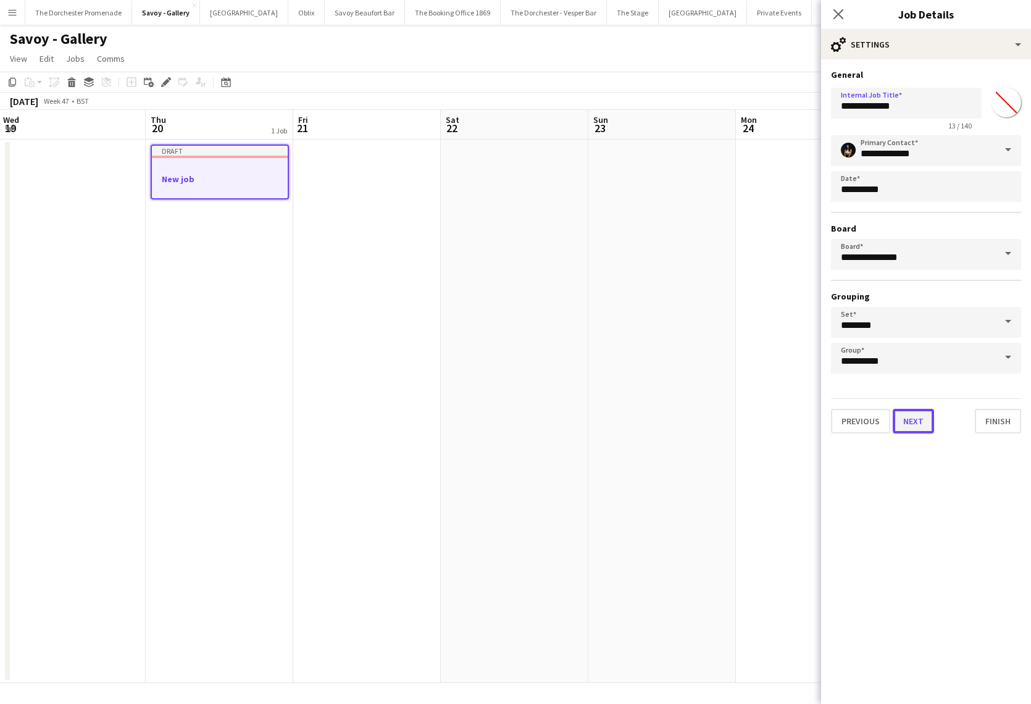
click at [920, 426] on button "Next" at bounding box center [913, 421] width 41 height 25
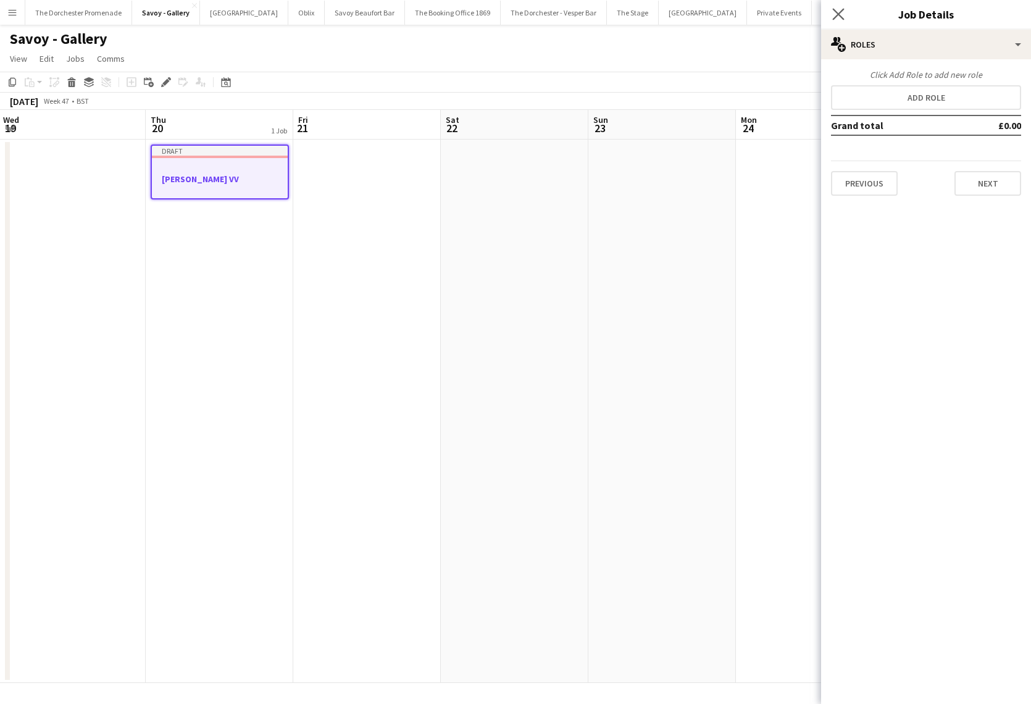
click at [846, 10] on app-icon "Close pop-in" at bounding box center [839, 15] width 18 height 18
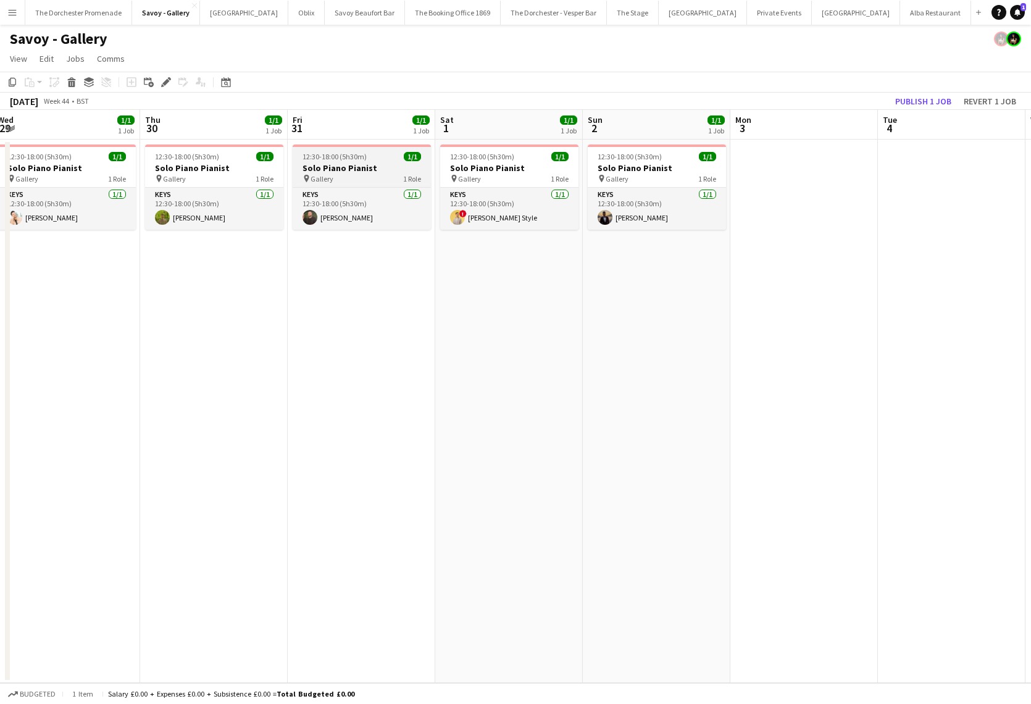
scroll to position [0, 289]
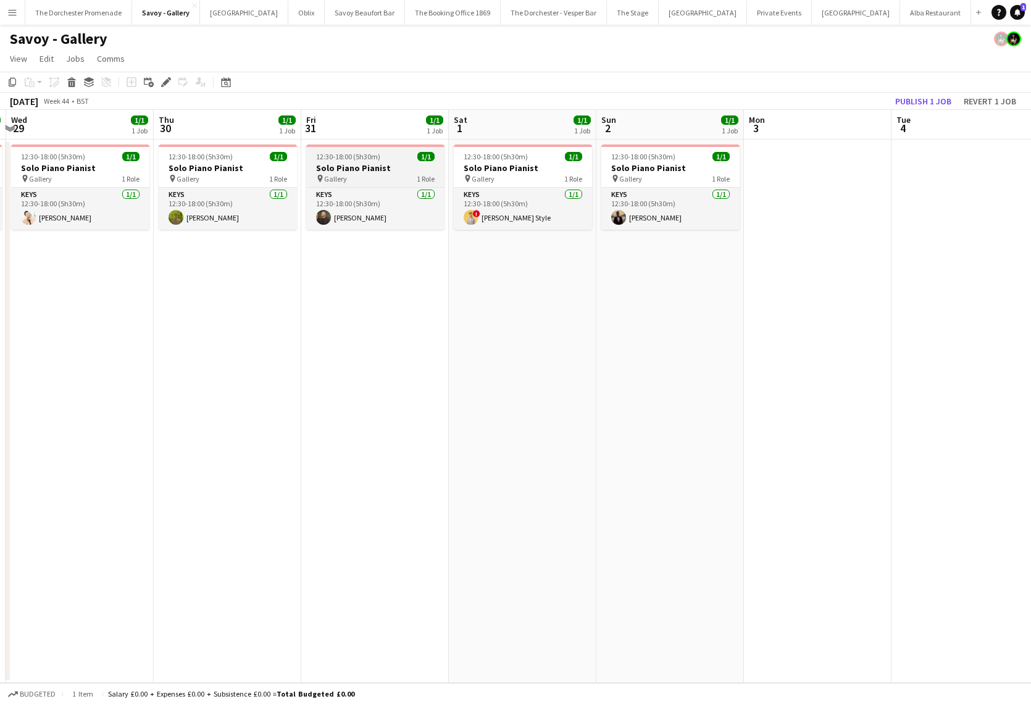
click at [347, 169] on h3 "Solo Piano Pianist" at bounding box center [375, 167] width 138 height 11
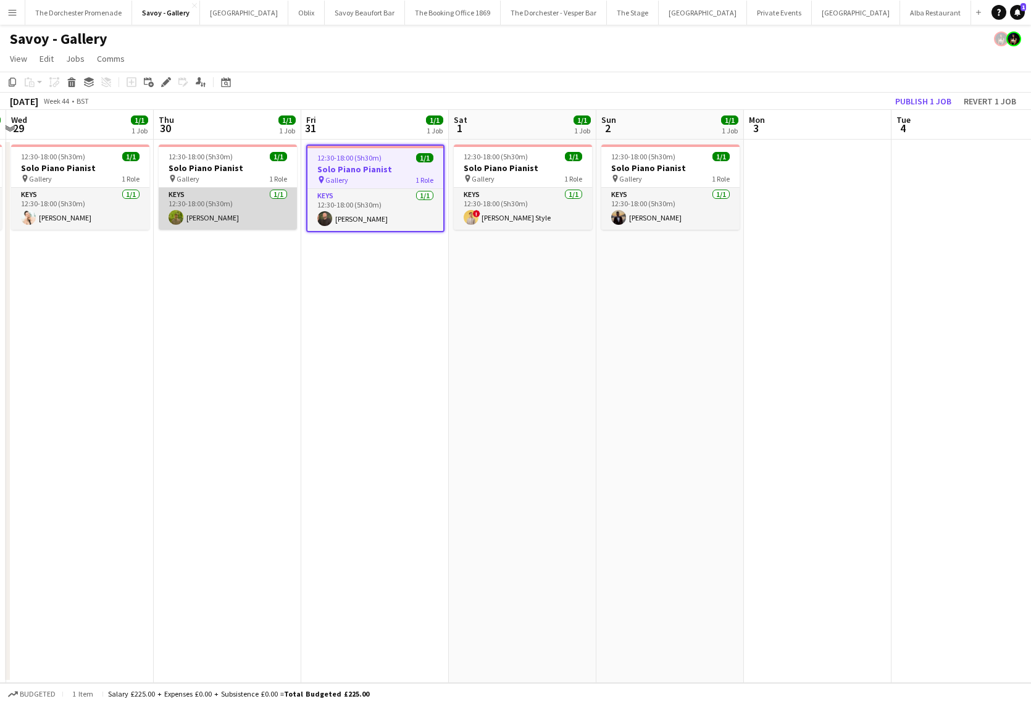
click at [231, 209] on app-card-role "Keys [DATE] 12:30-18:00 (5h30m) [PERSON_NAME]" at bounding box center [228, 209] width 138 height 42
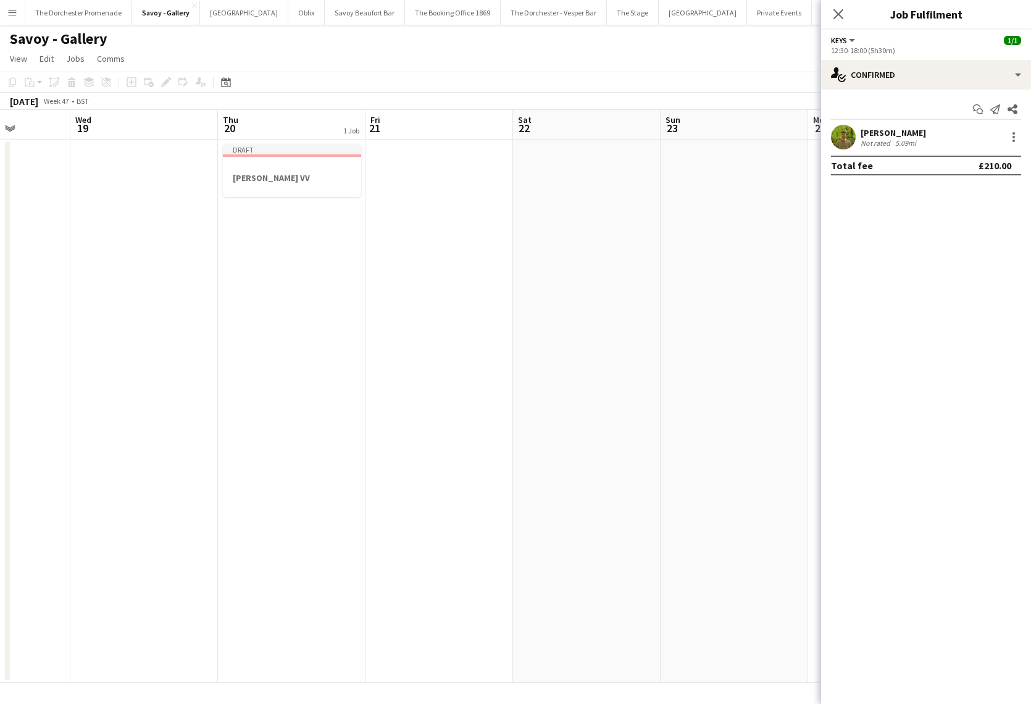
scroll to position [0, 474]
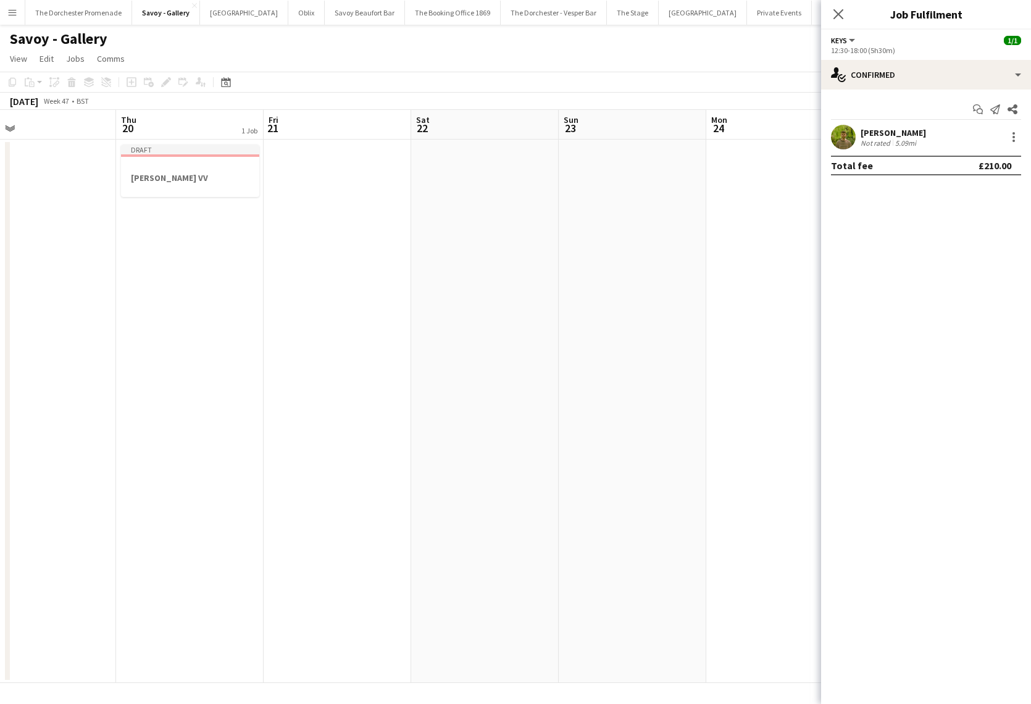
click at [187, 250] on app-date-cell "Draft [PERSON_NAME] VV" at bounding box center [190, 412] width 148 height 544
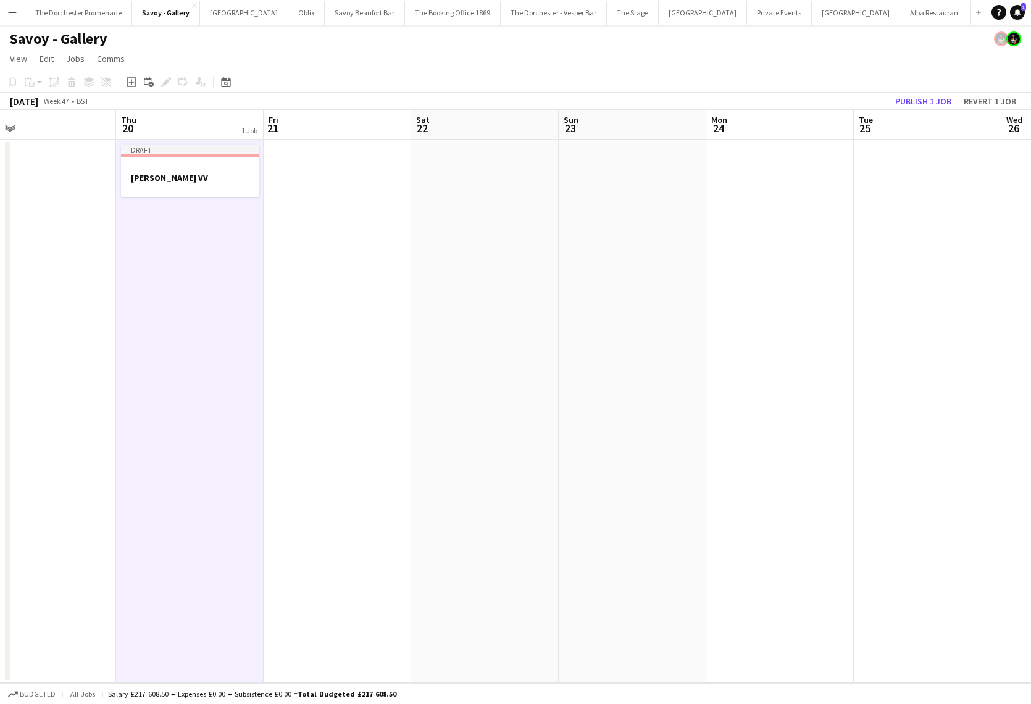
click at [19, 14] on button "Menu" at bounding box center [12, 12] width 25 height 25
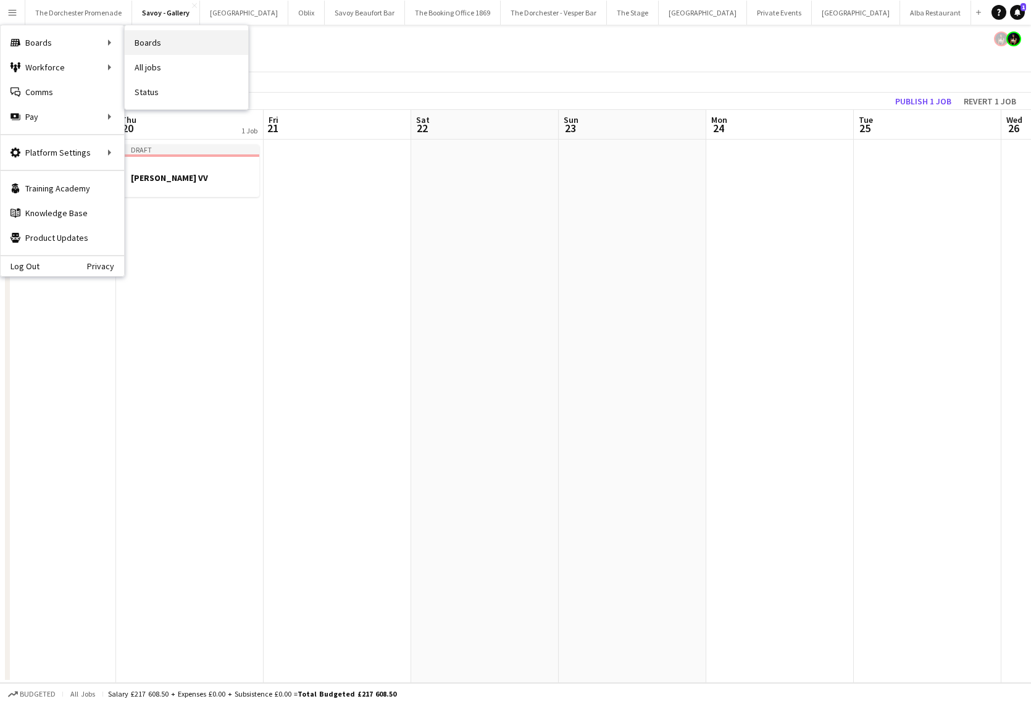
click at [186, 41] on link "Boards" at bounding box center [187, 42] width 124 height 25
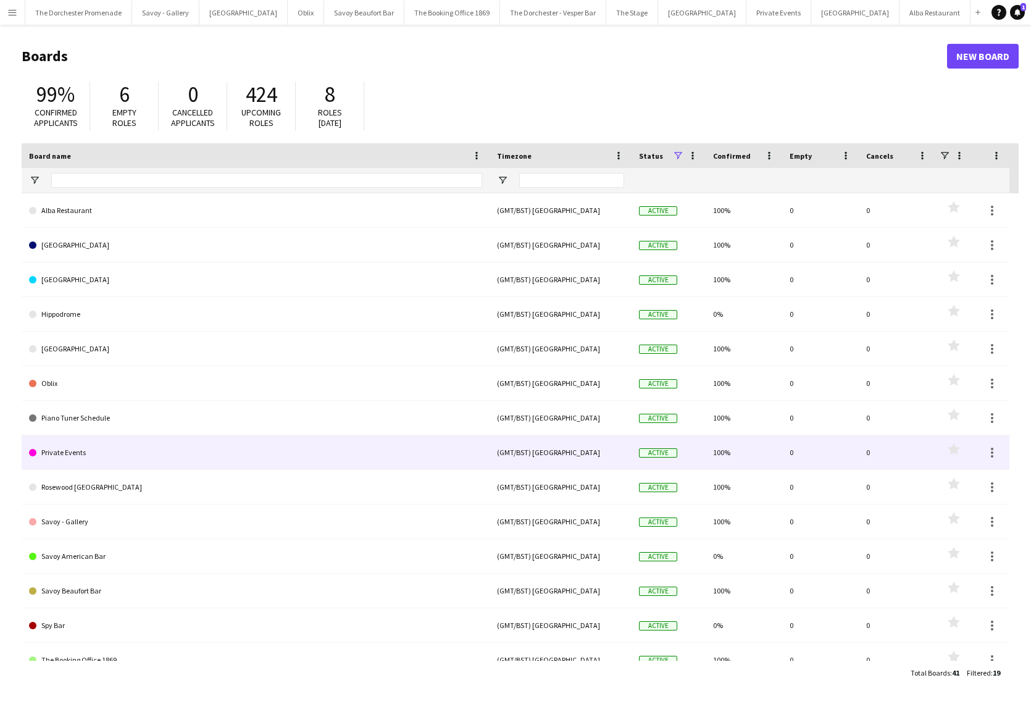
click at [191, 446] on link "Private Events" at bounding box center [255, 452] width 453 height 35
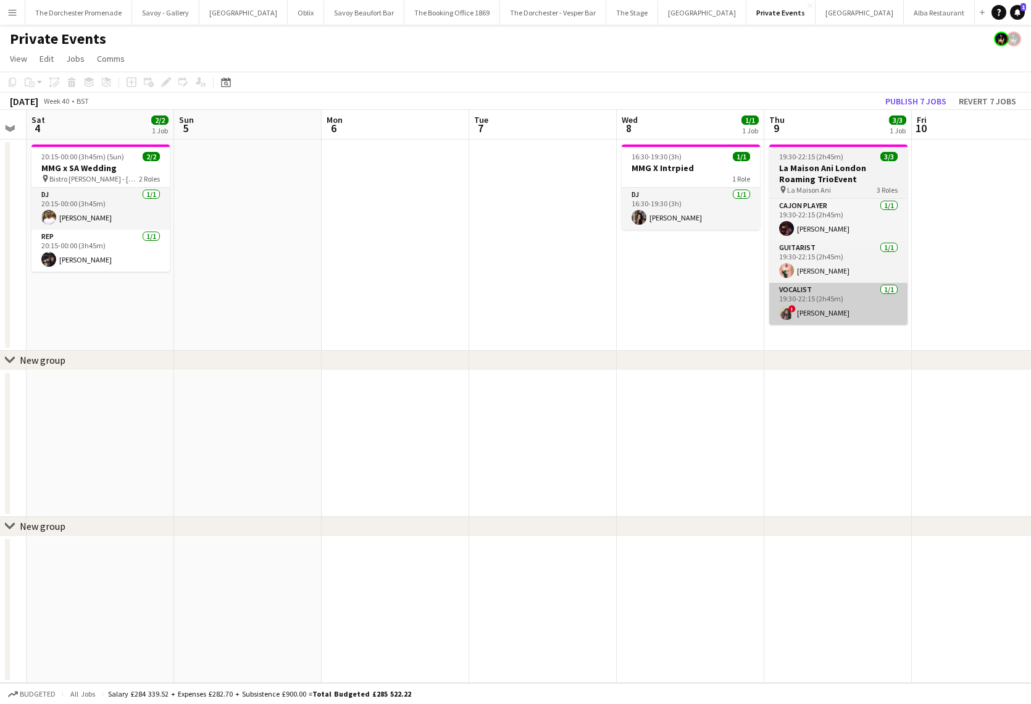
scroll to position [0, 445]
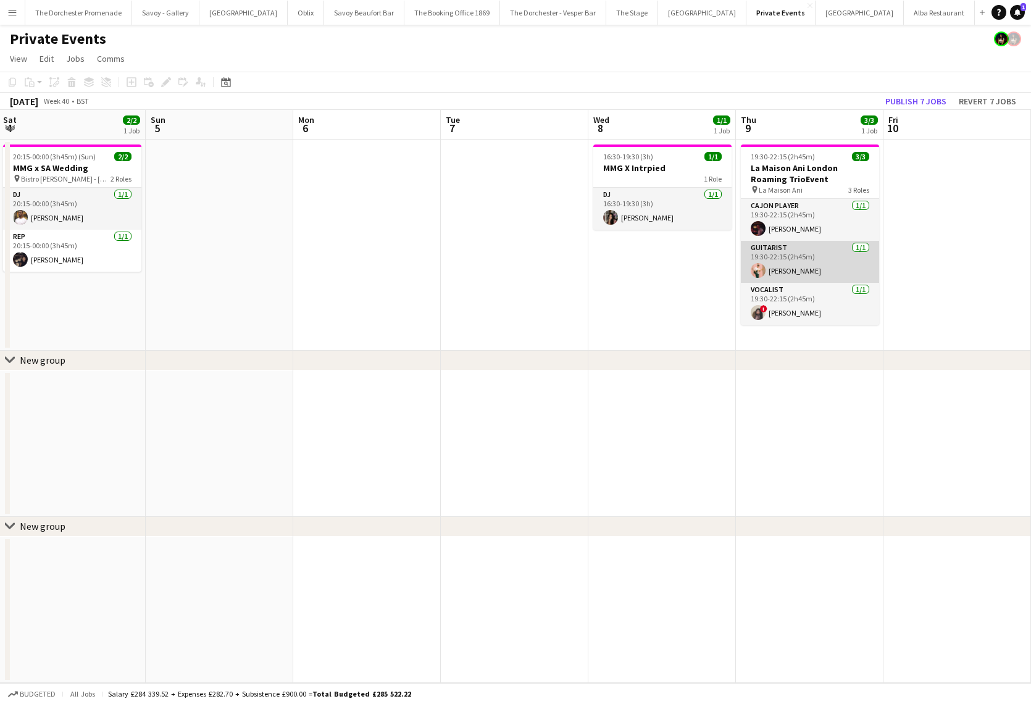
click at [813, 264] on app-card-role "Guitarist [DATE] 19:30-22:15 (2h45m) [PERSON_NAME]" at bounding box center [810, 262] width 138 height 42
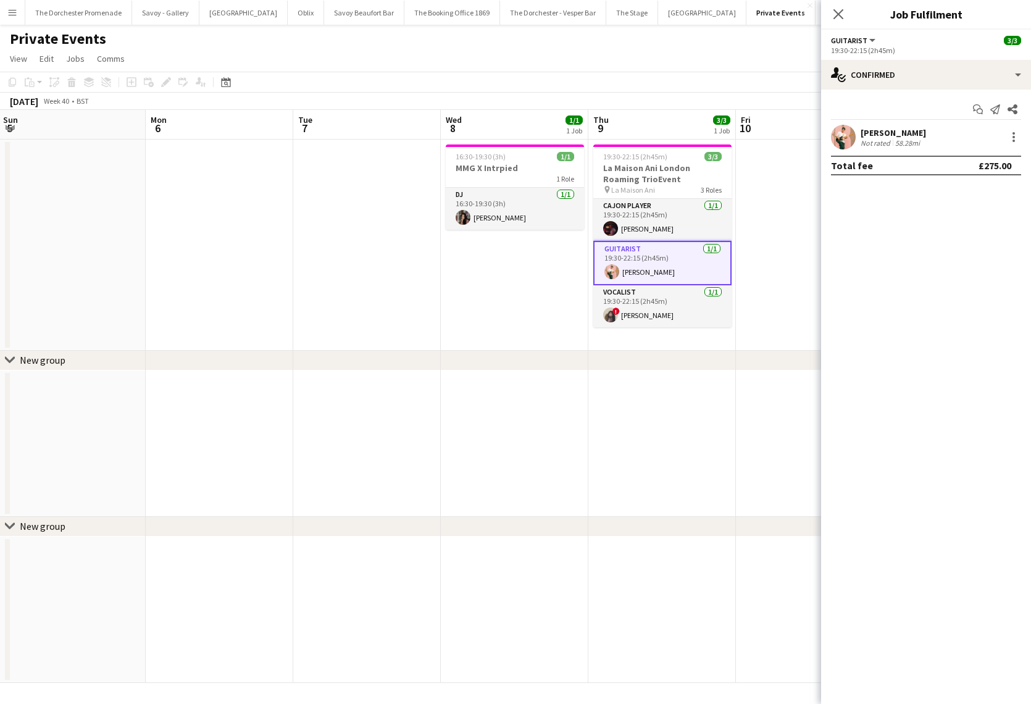
scroll to position [0, 437]
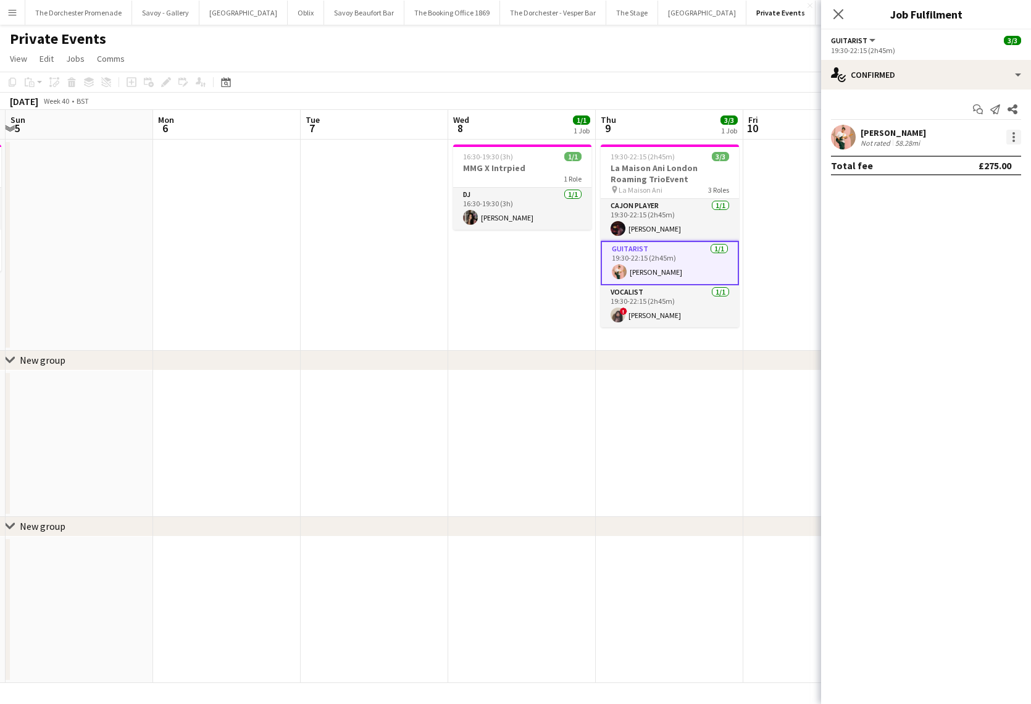
click at [1020, 136] on div at bounding box center [1014, 137] width 15 height 15
click at [975, 282] on span "Remove" at bounding box center [973, 278] width 77 height 11
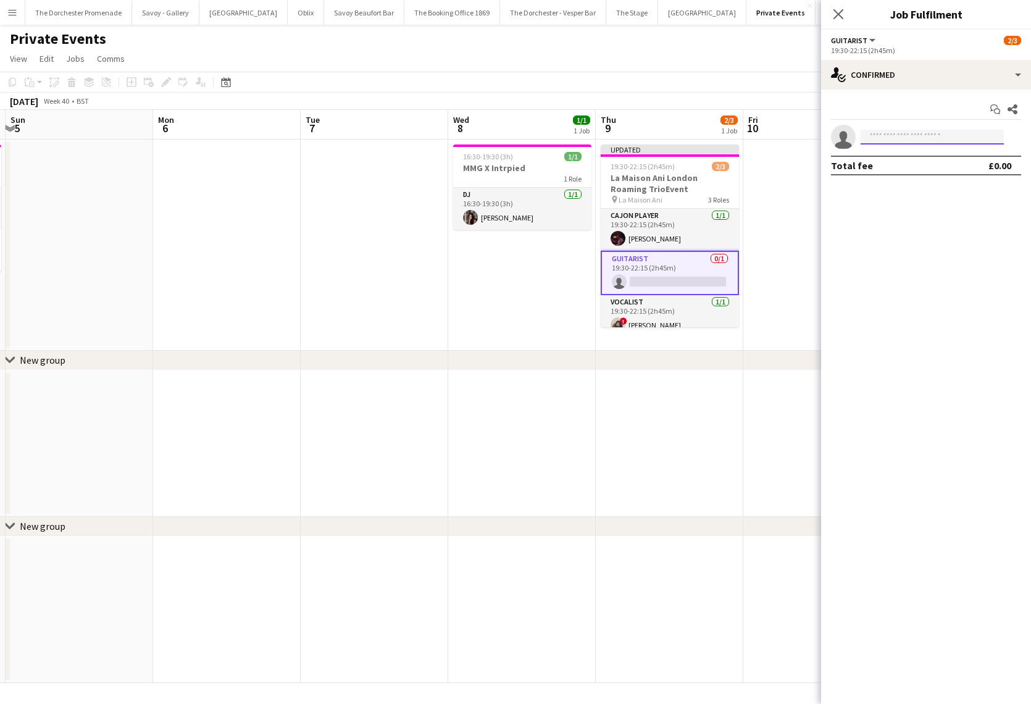
click at [928, 138] on input at bounding box center [932, 137] width 143 height 15
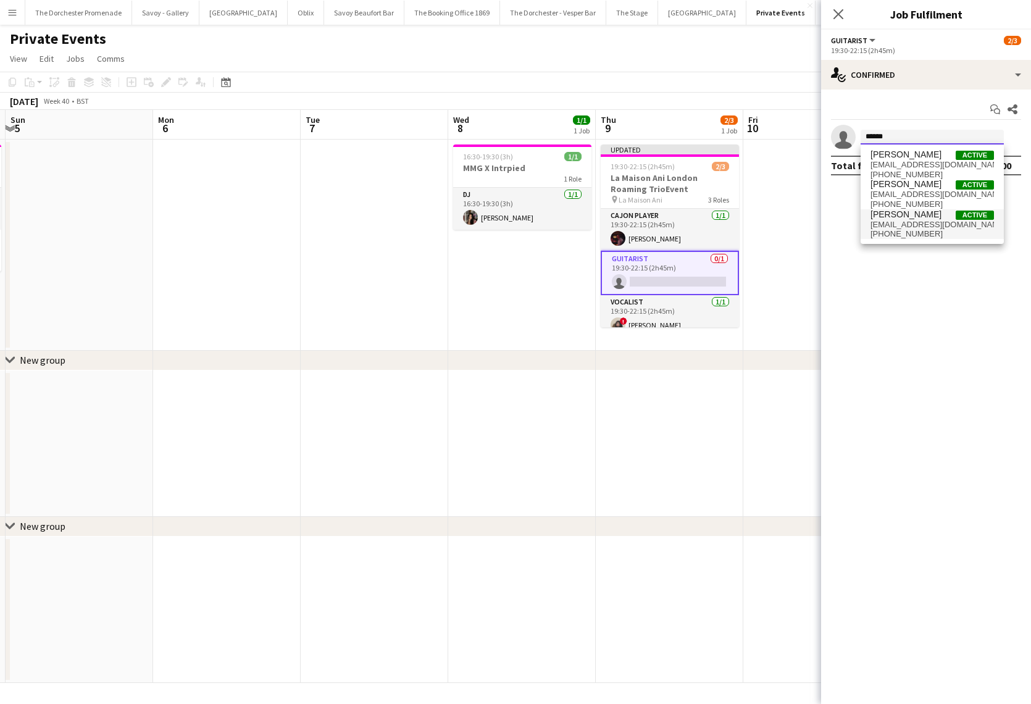
type input "******"
click at [938, 219] on span "[PERSON_NAME] Active" at bounding box center [933, 214] width 124 height 11
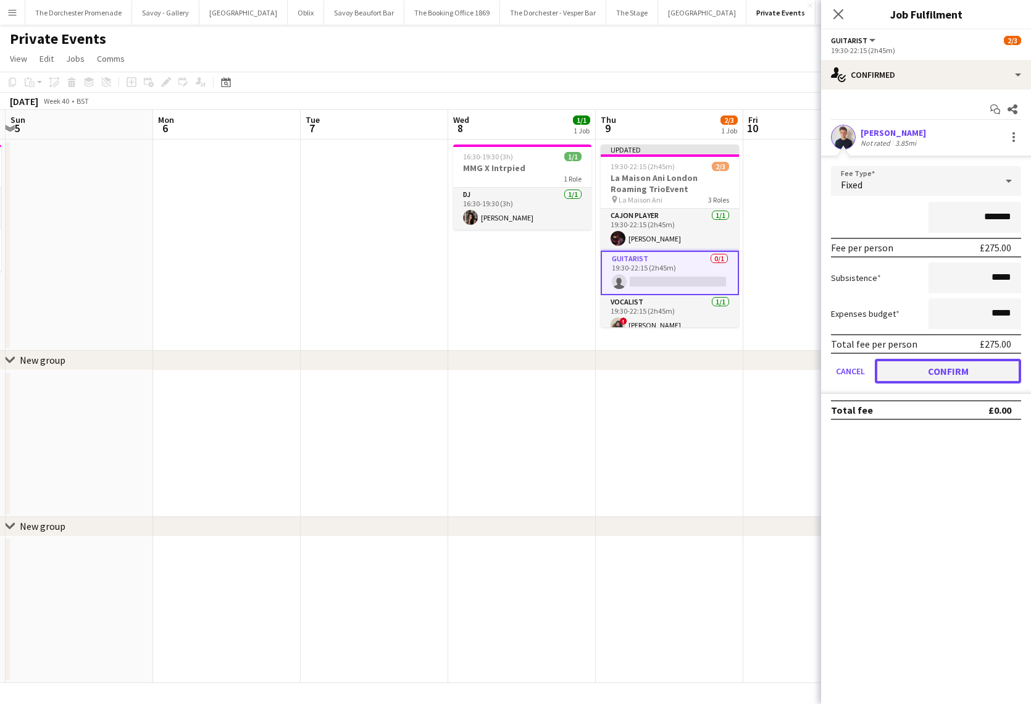
click at [923, 374] on button "Confirm" at bounding box center [948, 371] width 146 height 25
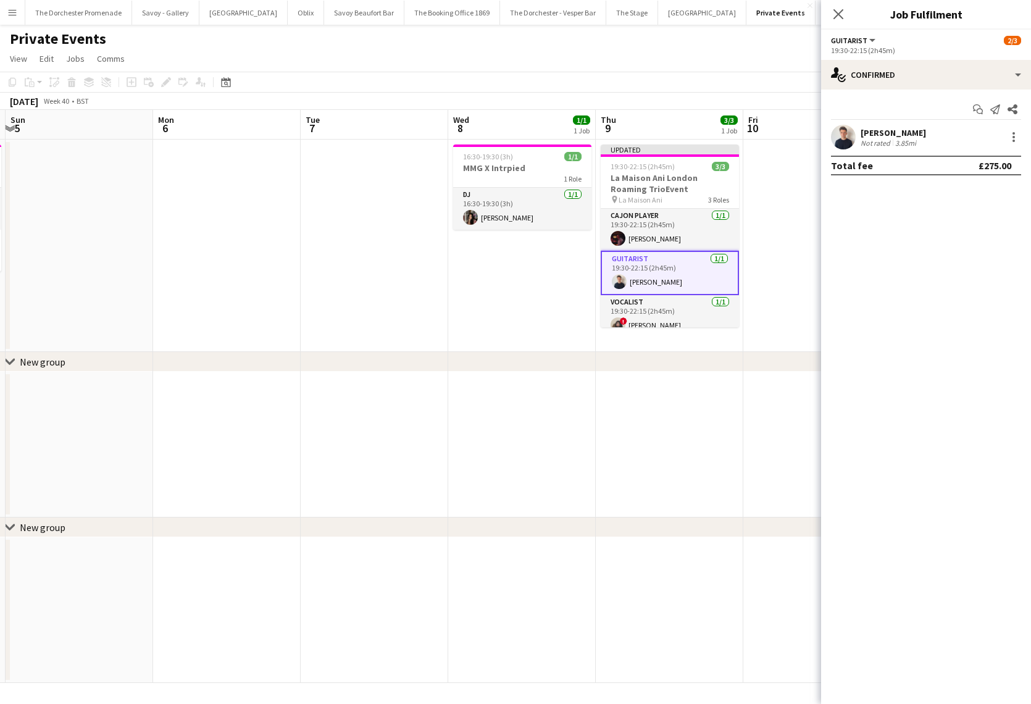
click at [784, 296] on app-date-cell at bounding box center [818, 246] width 148 height 212
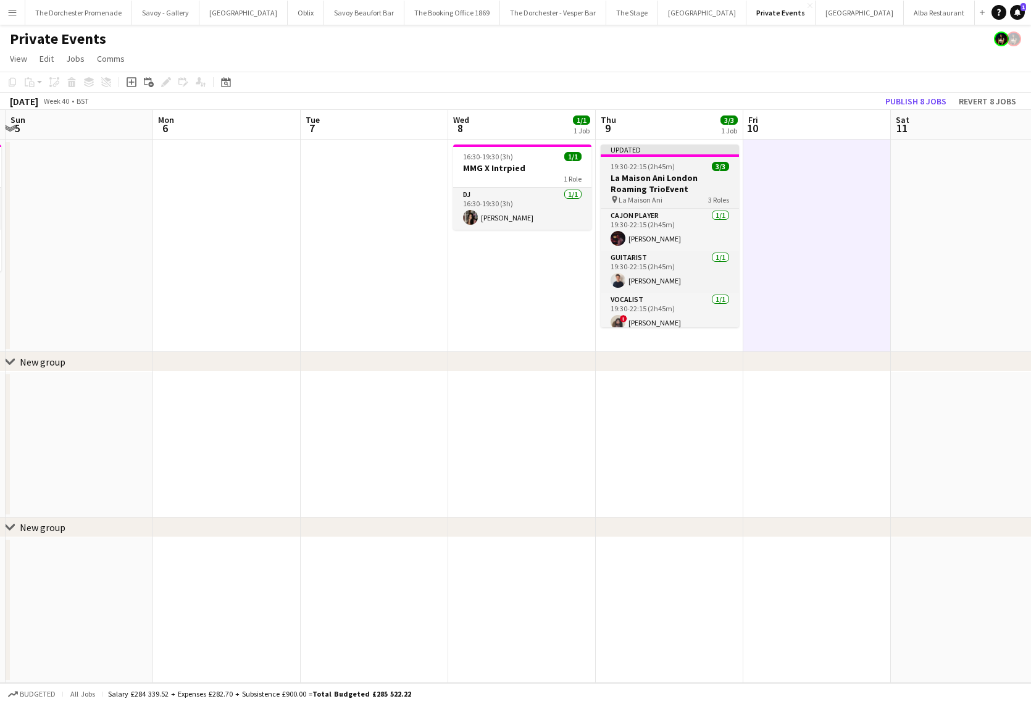
click at [681, 150] on div "Updated" at bounding box center [670, 150] width 138 height 10
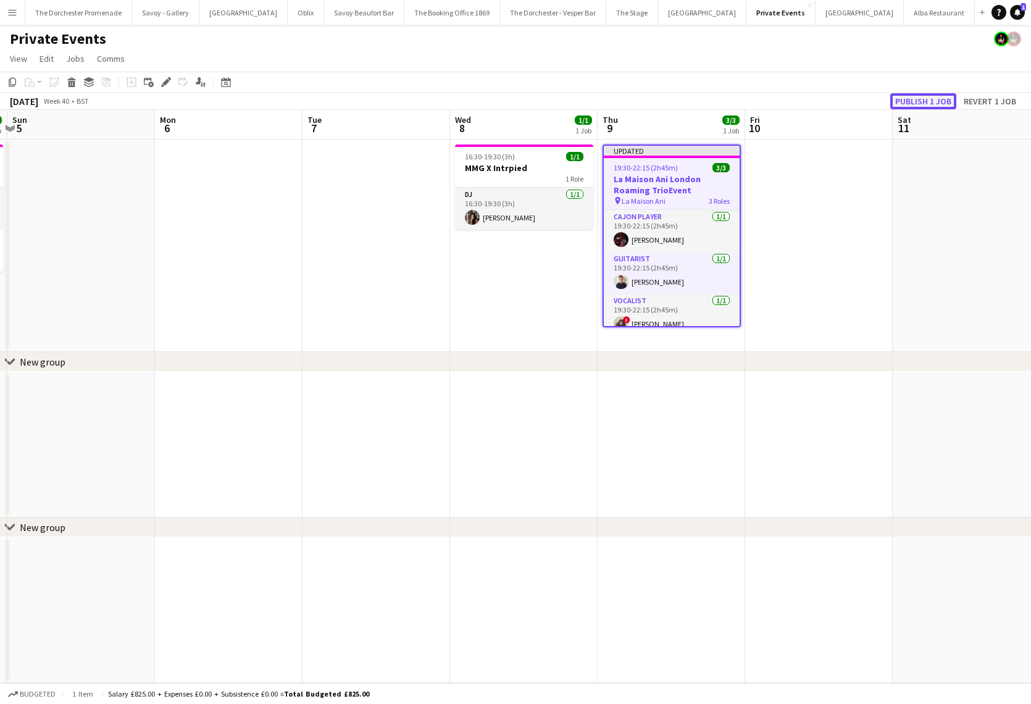
click at [929, 96] on button "Publish 1 job" at bounding box center [924, 101] width 66 height 16
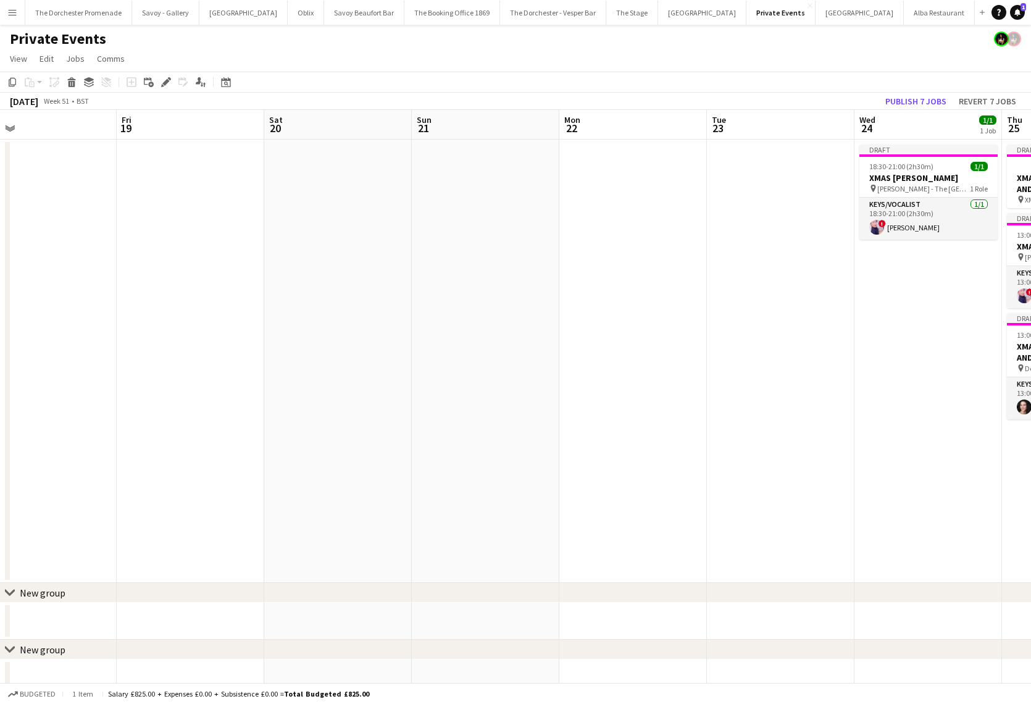
scroll to position [0, 477]
